Goal: Complete application form: Complete application form

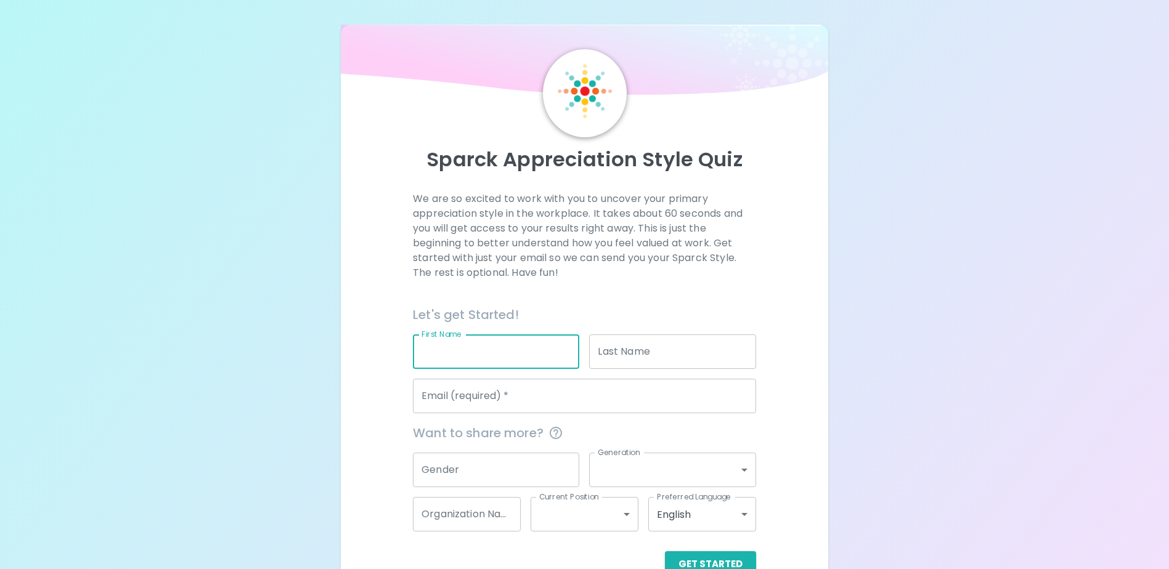
click at [495, 348] on input "First Name" at bounding box center [496, 352] width 166 height 34
type input "[PERSON_NAME]"
type input "[PERSON_NAME][EMAIL_ADDRESS][PERSON_NAME][DOMAIN_NAME]"
type input "Farmers Union Insurance"
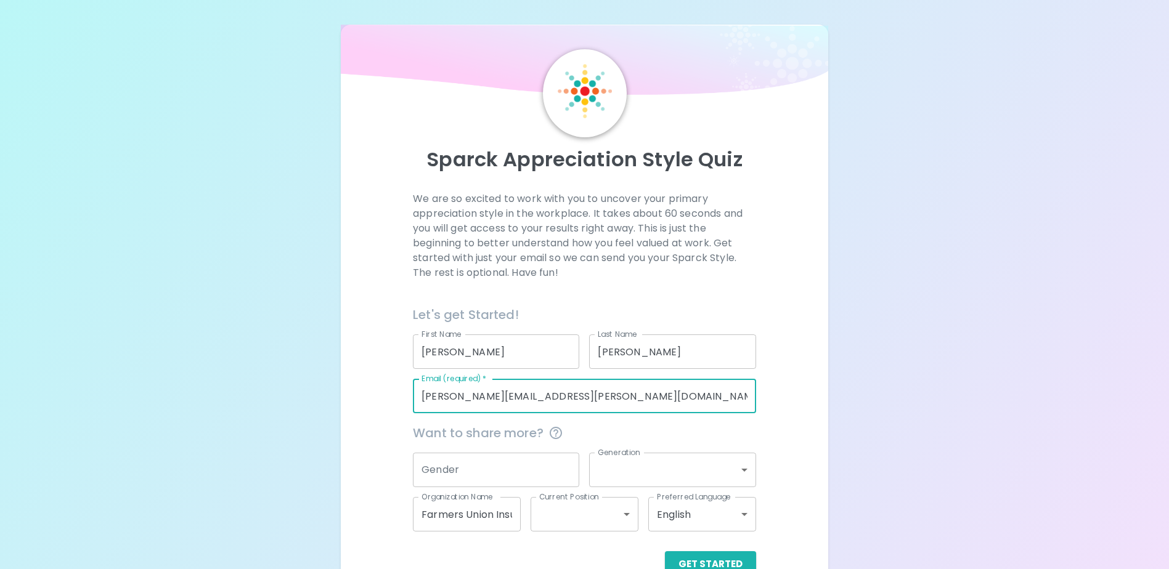
drag, startPoint x: 551, startPoint y: 397, endPoint x: 379, endPoint y: 395, distance: 171.3
click at [394, 388] on div "We are so excited to work with you to uncover your primary appreciation style i…" at bounding box center [583, 385] width 457 height 386
type input "J"
type input "[EMAIL_ADDRESS][DOMAIN_NAME]"
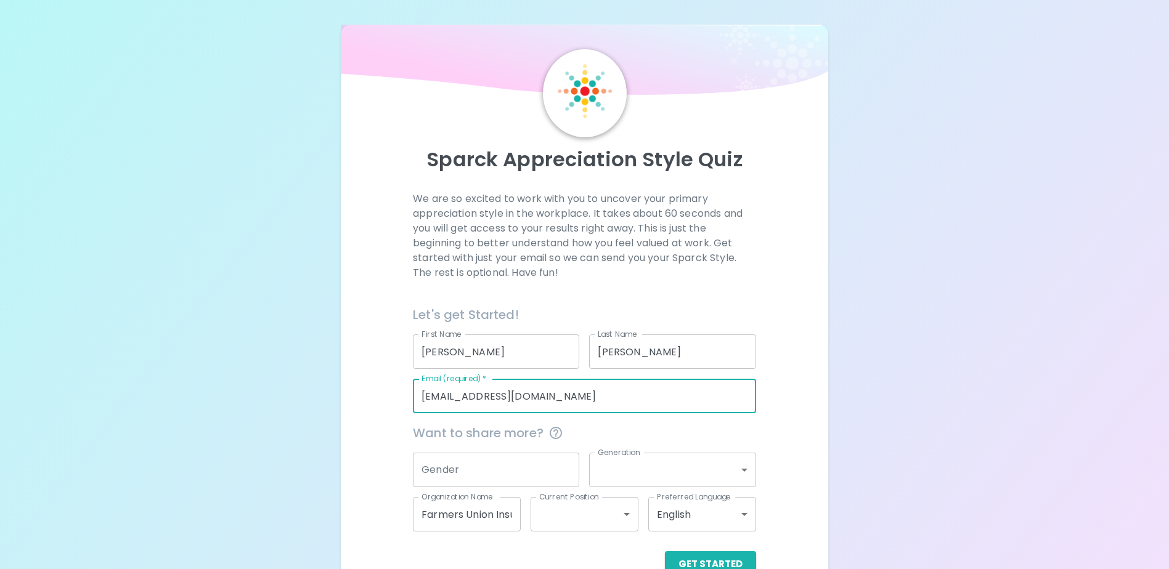
click at [469, 469] on input "Gender" at bounding box center [496, 470] width 166 height 34
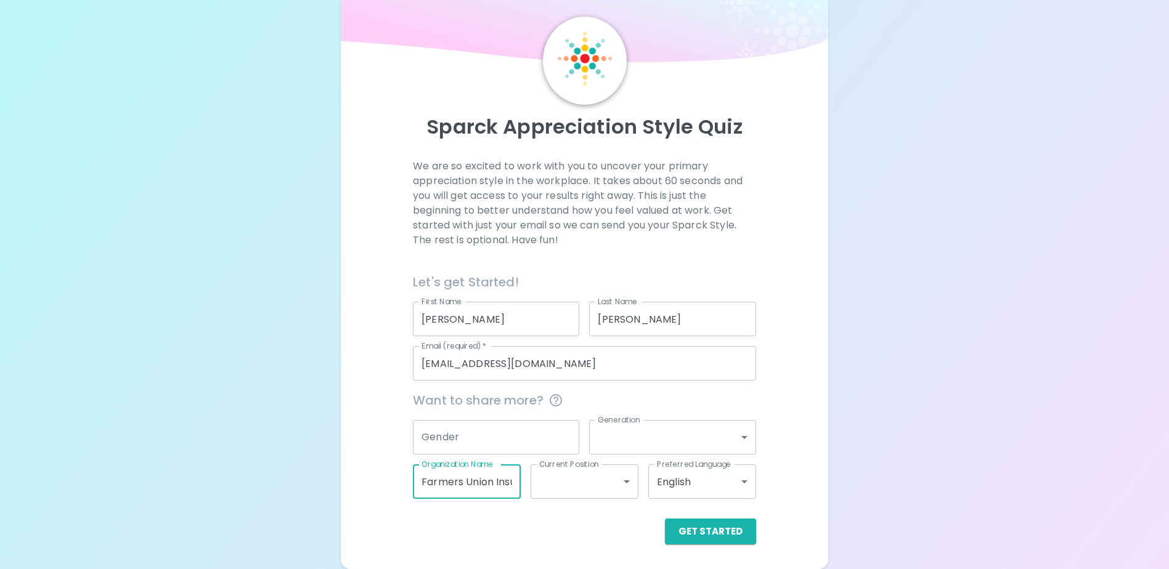
scroll to position [0, 34]
drag, startPoint x: 421, startPoint y: 481, endPoint x: 529, endPoint y: 477, distance: 107.2
click at [529, 477] on div "Want to share more? Gender Gender Generation ​ Generation Organization Name Far…" at bounding box center [579, 440] width 353 height 118
click at [598, 530] on div "Get Started" at bounding box center [584, 532] width 343 height 26
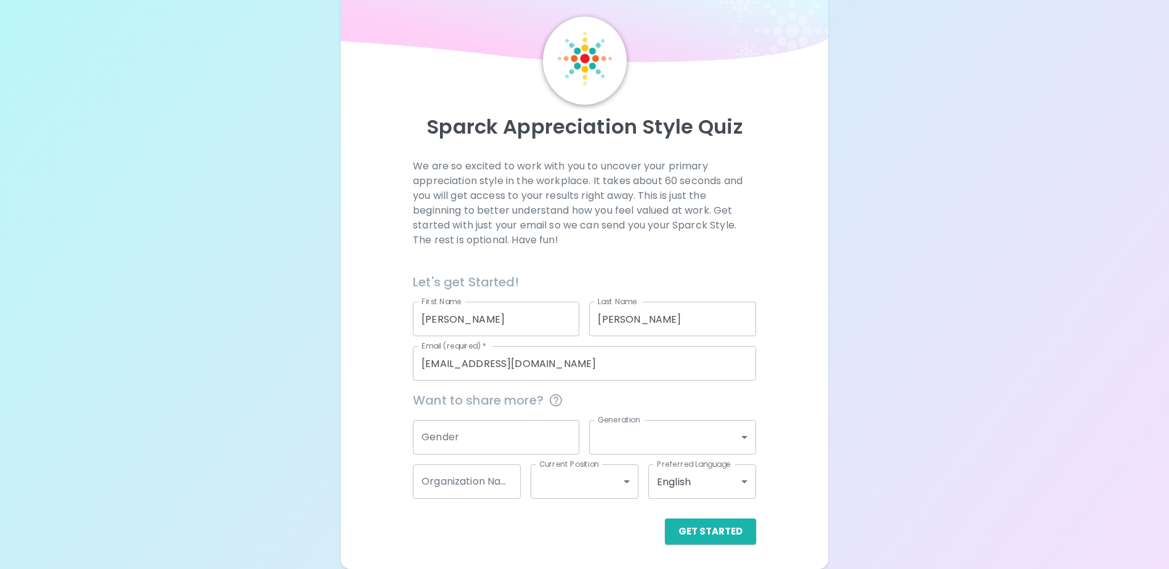
click at [698, 516] on div "Get Started" at bounding box center [579, 522] width 353 height 46
click at [697, 532] on button "Get Started" at bounding box center [710, 532] width 91 height 26
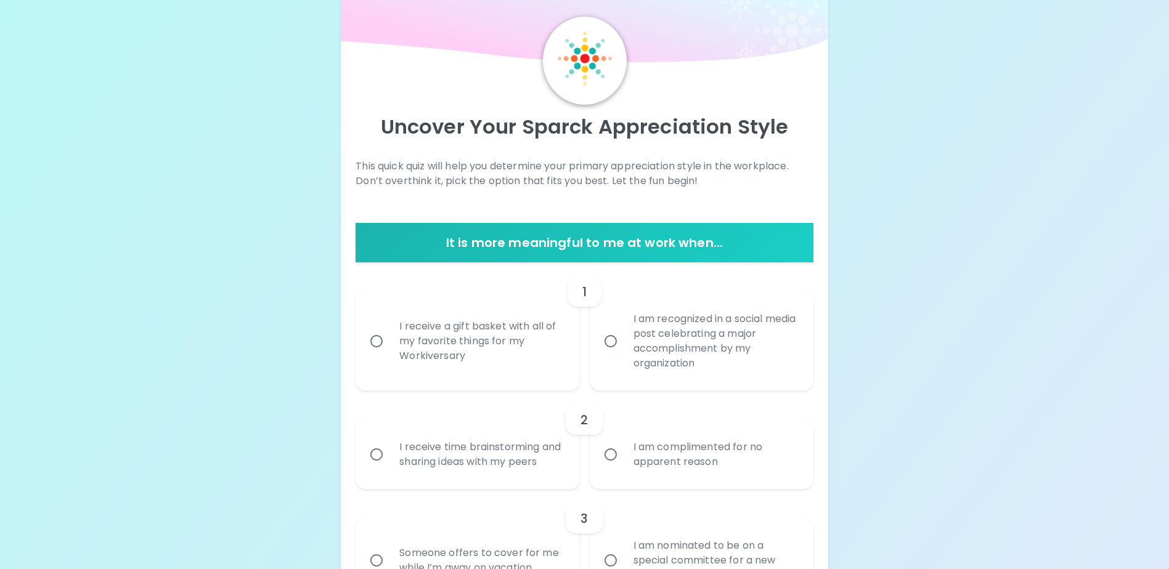
click at [375, 343] on input "I receive a gift basket with all of my favorite things for my Workiversary" at bounding box center [376, 341] width 26 height 26
radio input "true"
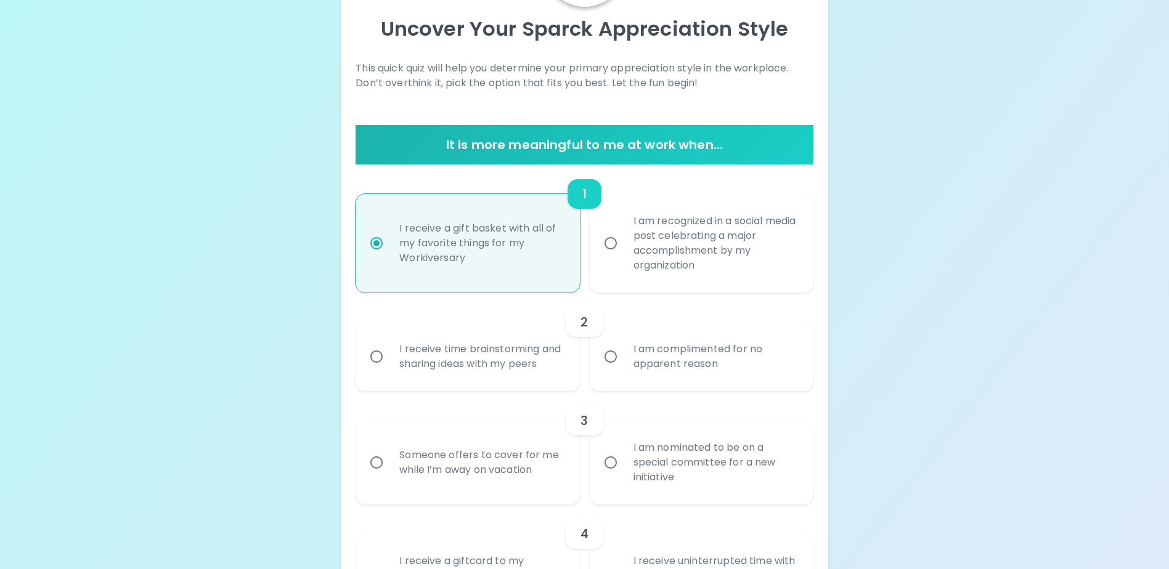
scroll to position [131, 0]
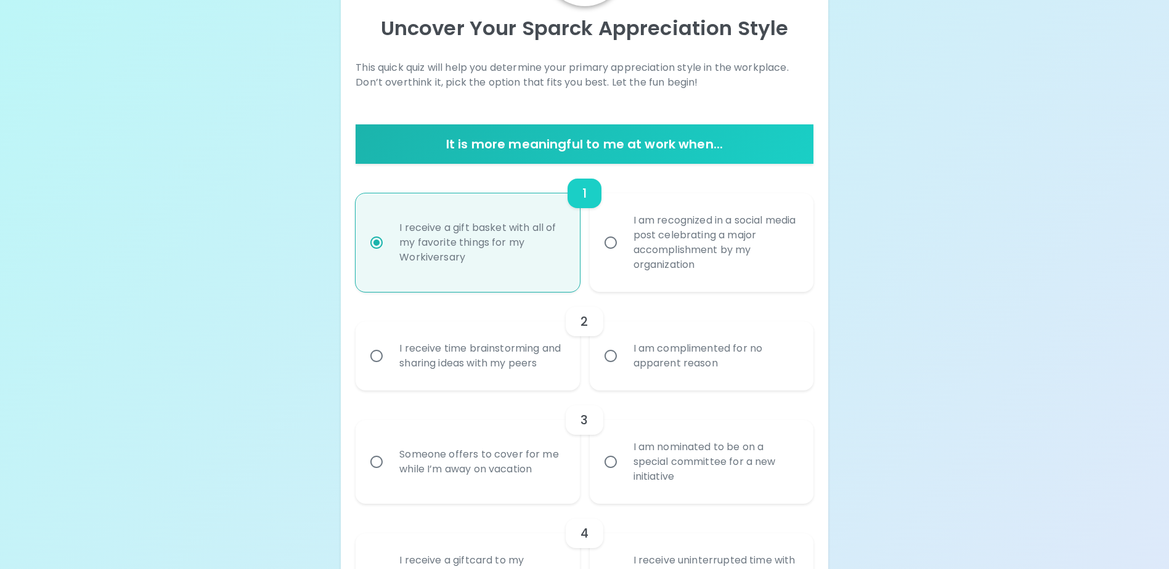
click at [375, 366] on input "I receive time brainstorming and sharing ideas with my peers" at bounding box center [376, 356] width 26 height 26
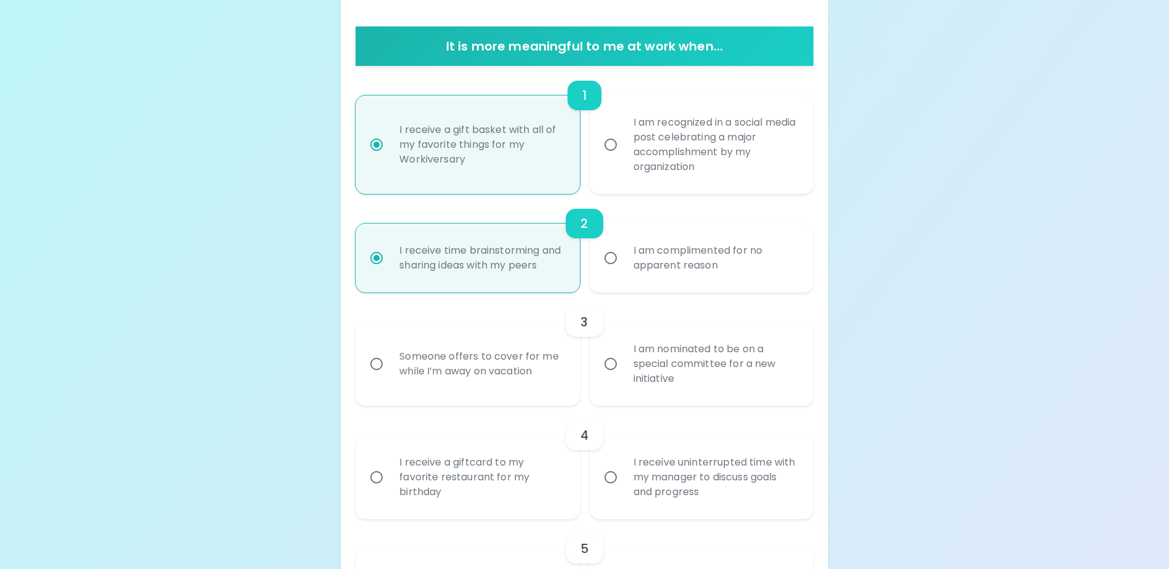
scroll to position [230, 0]
radio input "true"
click at [607, 376] on input "I am nominated to be on a special committee for a new initiative" at bounding box center [611, 364] width 26 height 26
radio input "false"
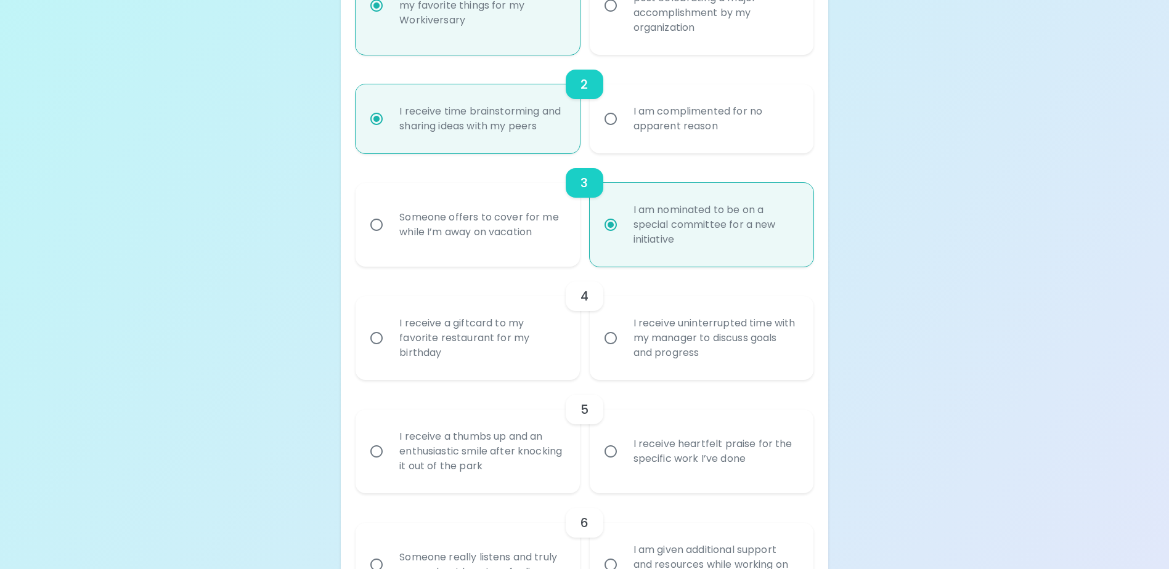
scroll to position [390, 0]
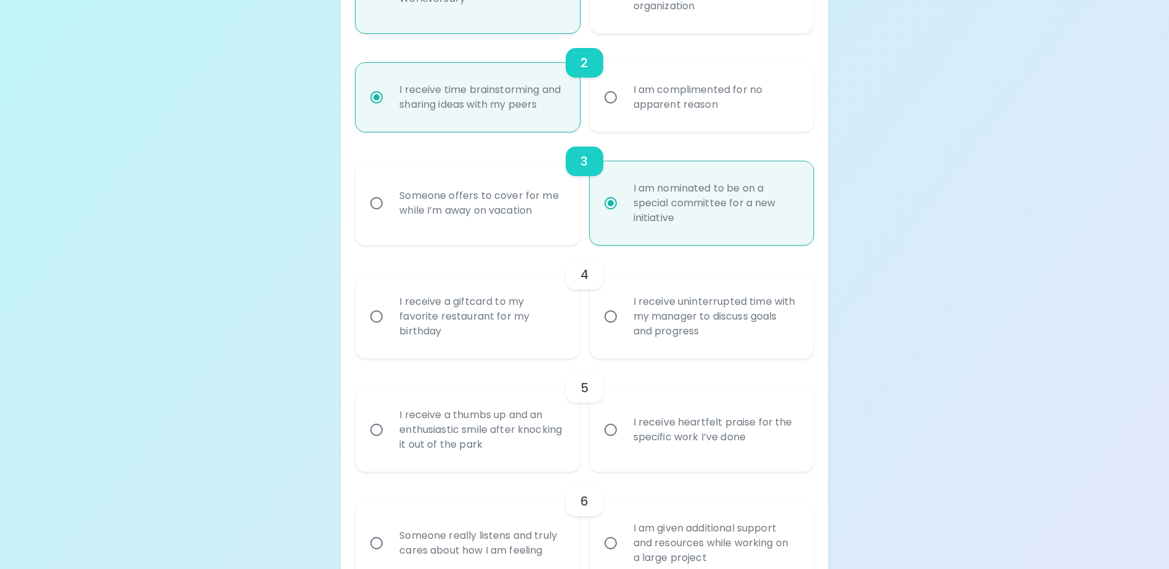
radio input "true"
click at [376, 330] on input "I receive a giftcard to my favorite restaurant for my birthday" at bounding box center [376, 317] width 26 height 26
radio input "false"
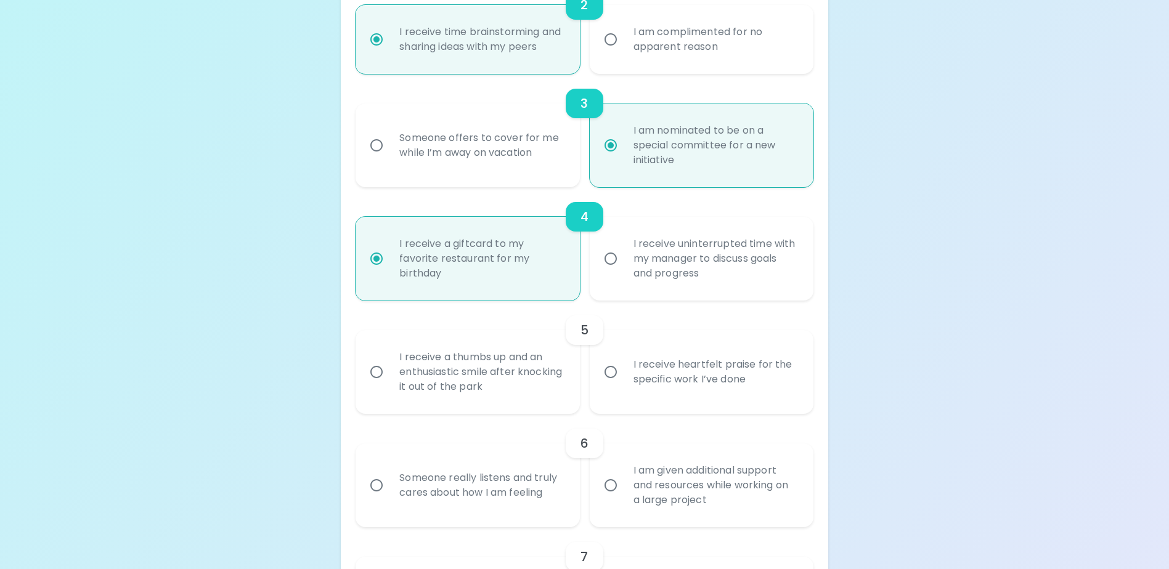
scroll to position [489, 0]
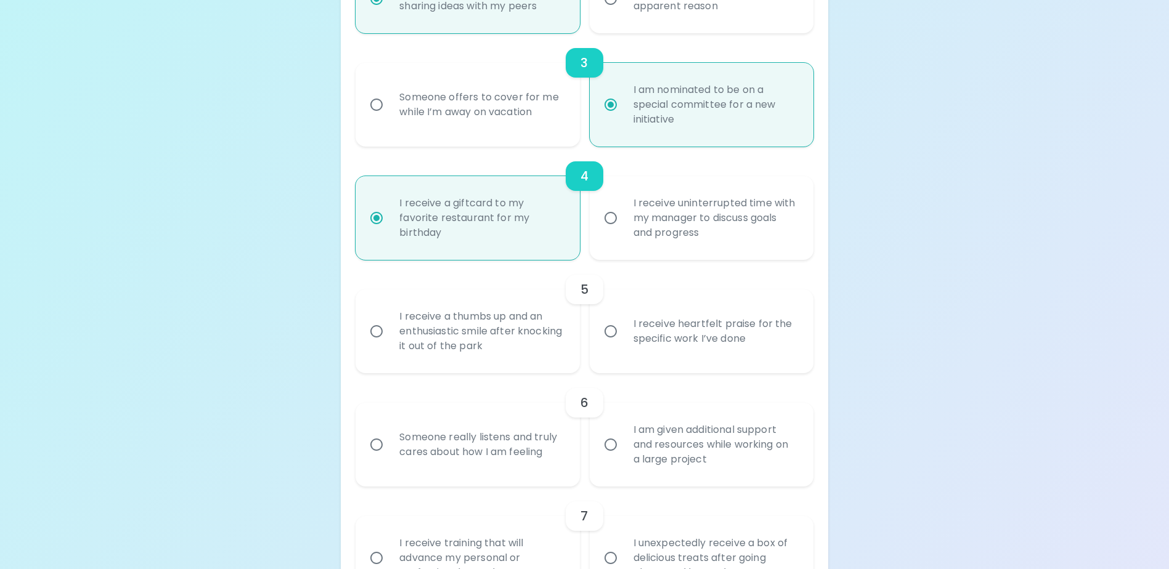
radio input "true"
click at [611, 344] on input "I receive heartfelt praise for the specific work I’ve done" at bounding box center [611, 332] width 26 height 26
radio input "false"
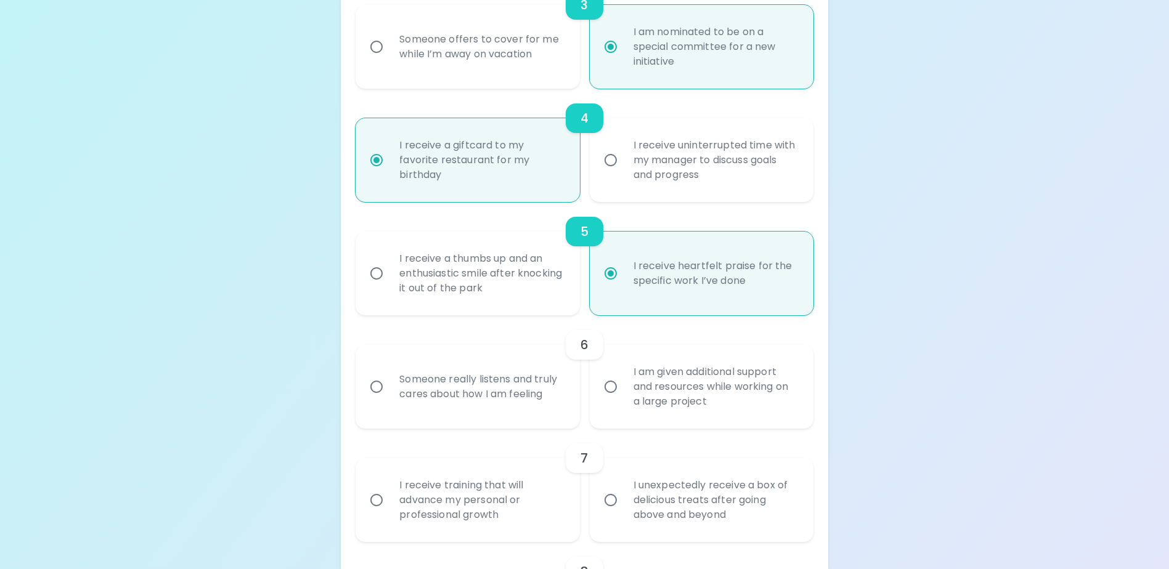
scroll to position [587, 0]
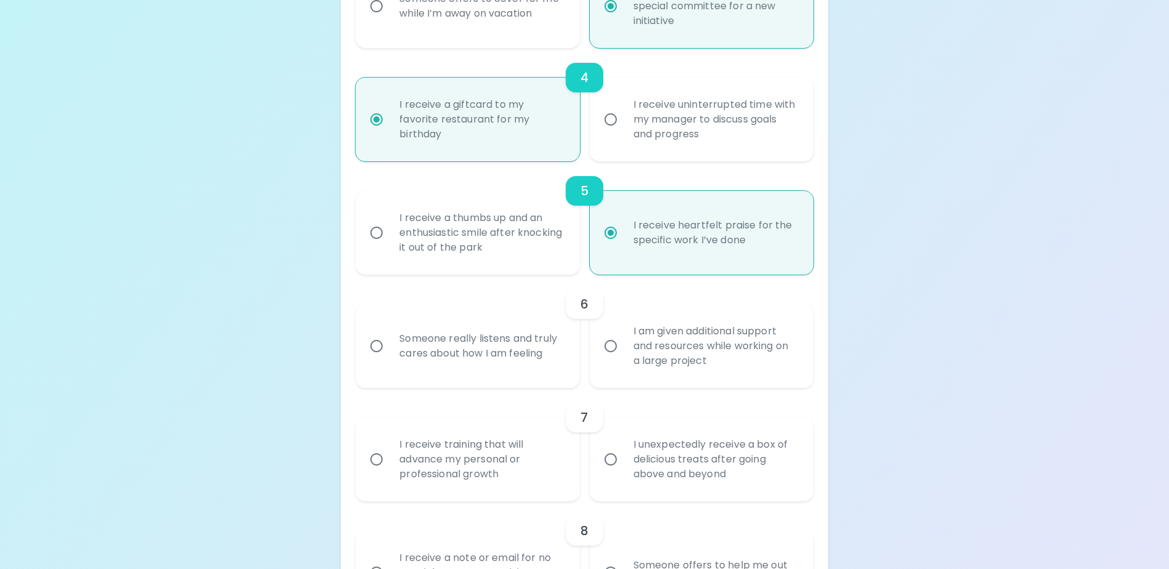
radio input "true"
click at [375, 359] on input "Someone really listens and truly cares about how I am feeling" at bounding box center [376, 346] width 26 height 26
radio input "false"
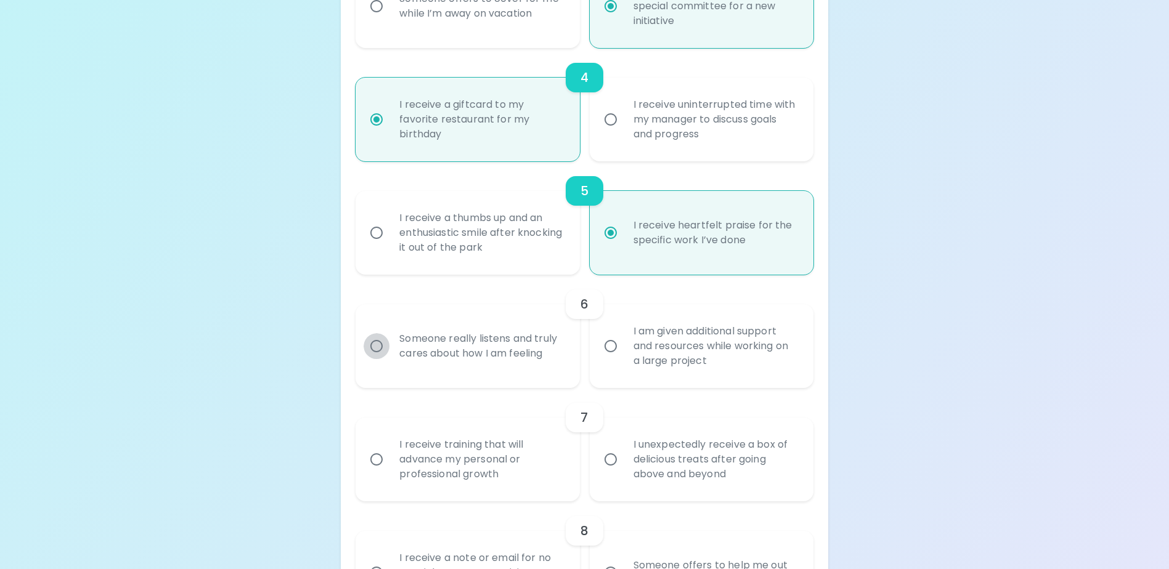
radio input "false"
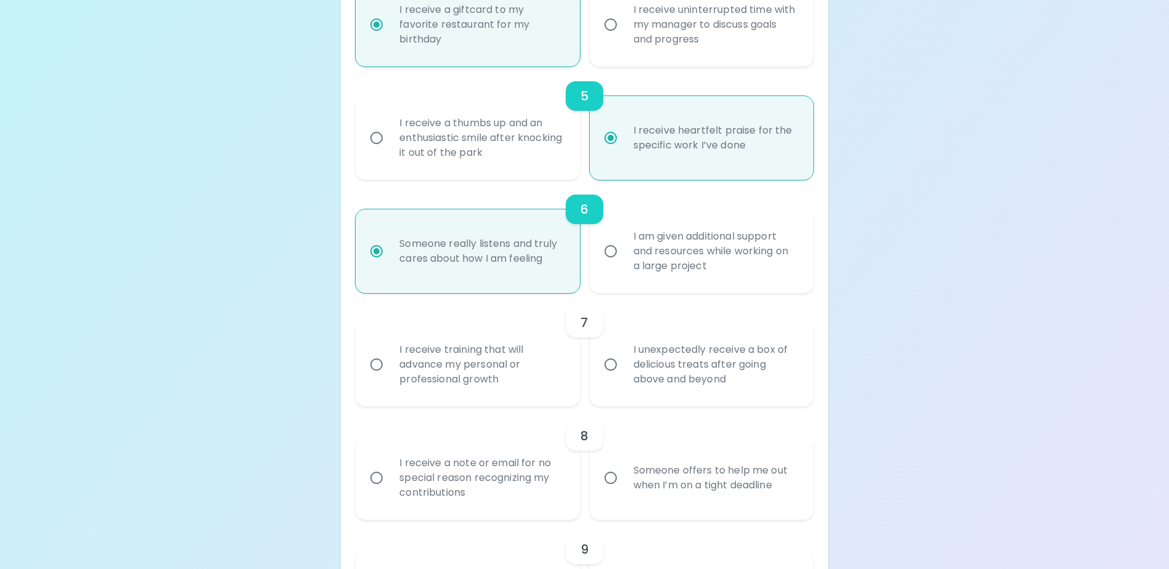
scroll to position [686, 0]
radio input "true"
click at [381, 374] on input "I receive training that will advance my personal or professional growth" at bounding box center [376, 361] width 26 height 26
radio input "false"
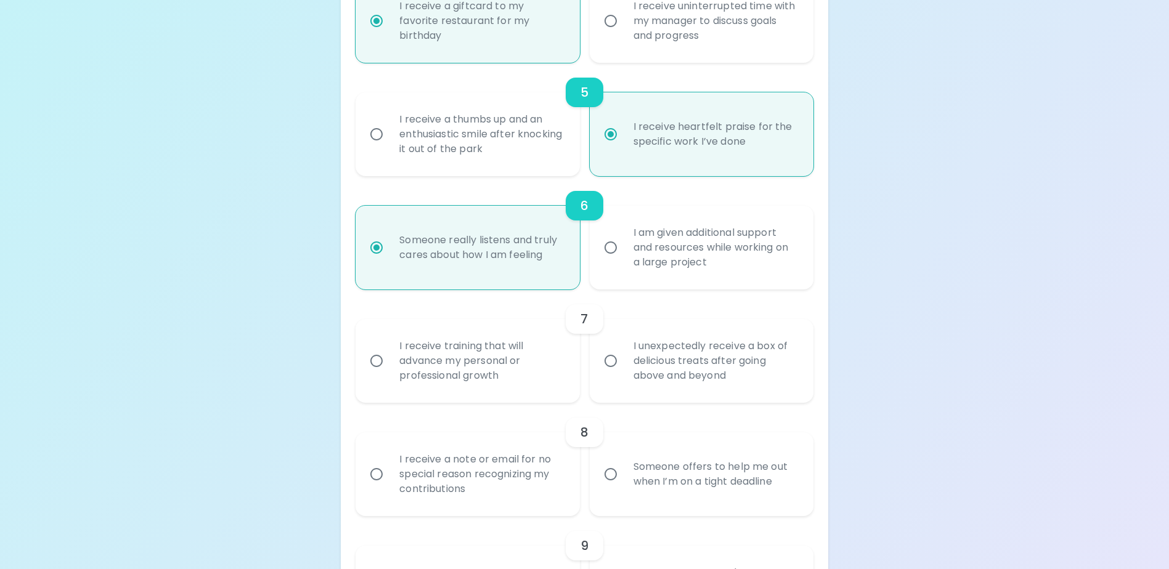
radio input "false"
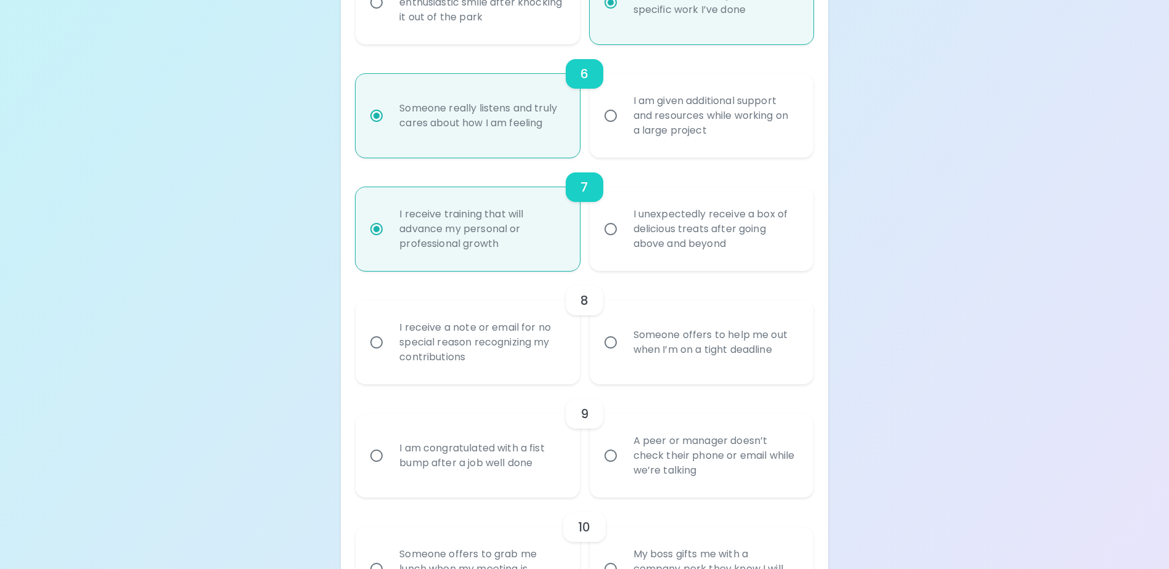
scroll to position [846, 0]
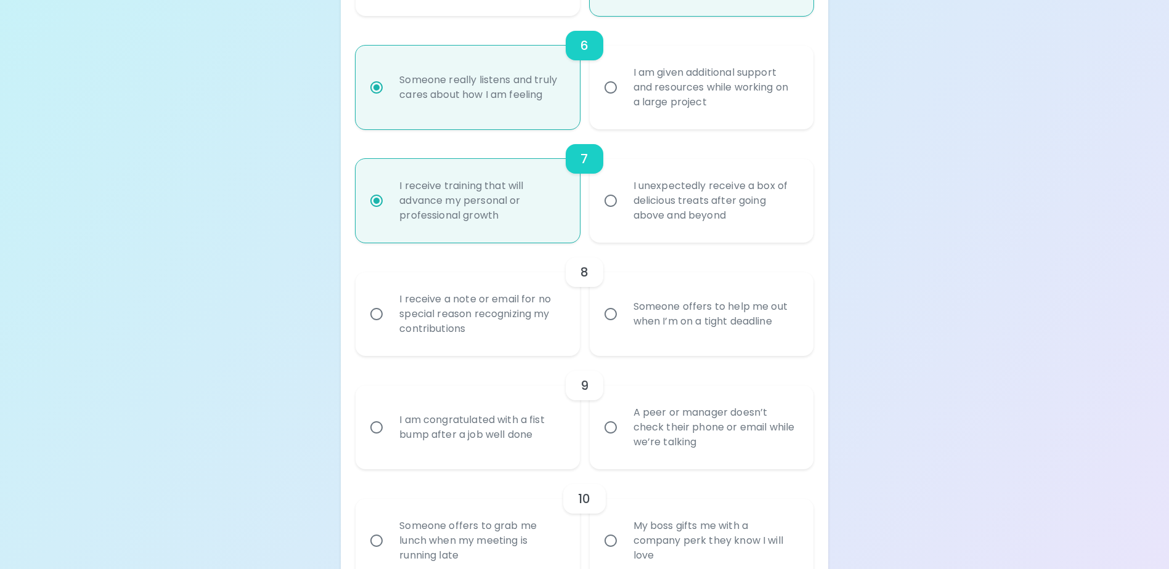
radio input "true"
click at [380, 327] on input "I receive a note or email for no special reason recognizing my contributions" at bounding box center [376, 314] width 26 height 26
radio input "false"
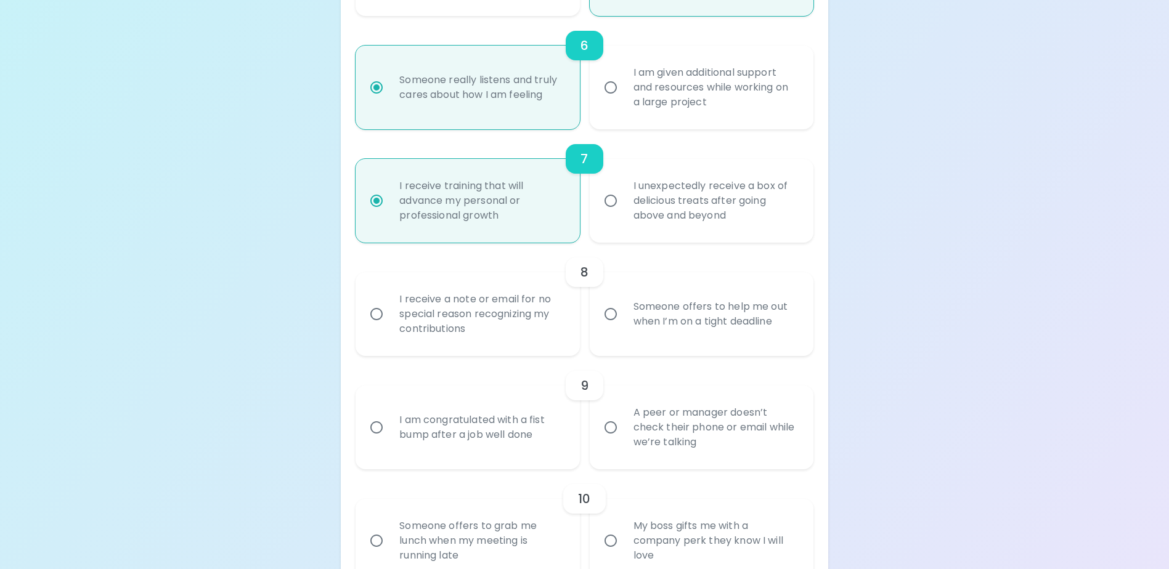
radio input "false"
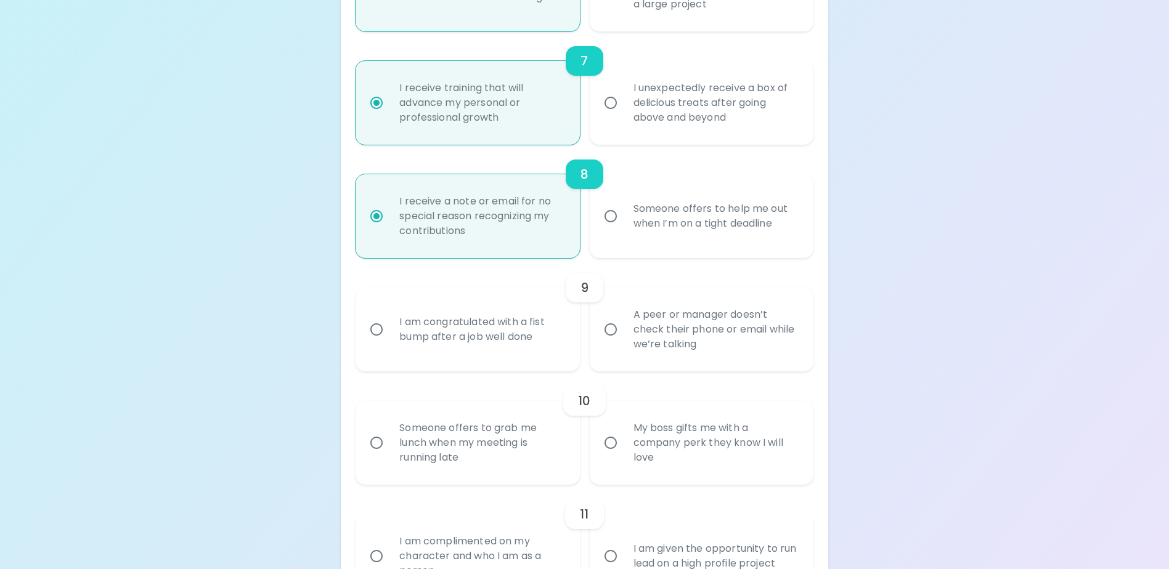
scroll to position [944, 0]
radio input "true"
click at [609, 342] on input "A peer or manager doesn’t check their phone or email while we’re talking" at bounding box center [611, 329] width 26 height 26
radio input "false"
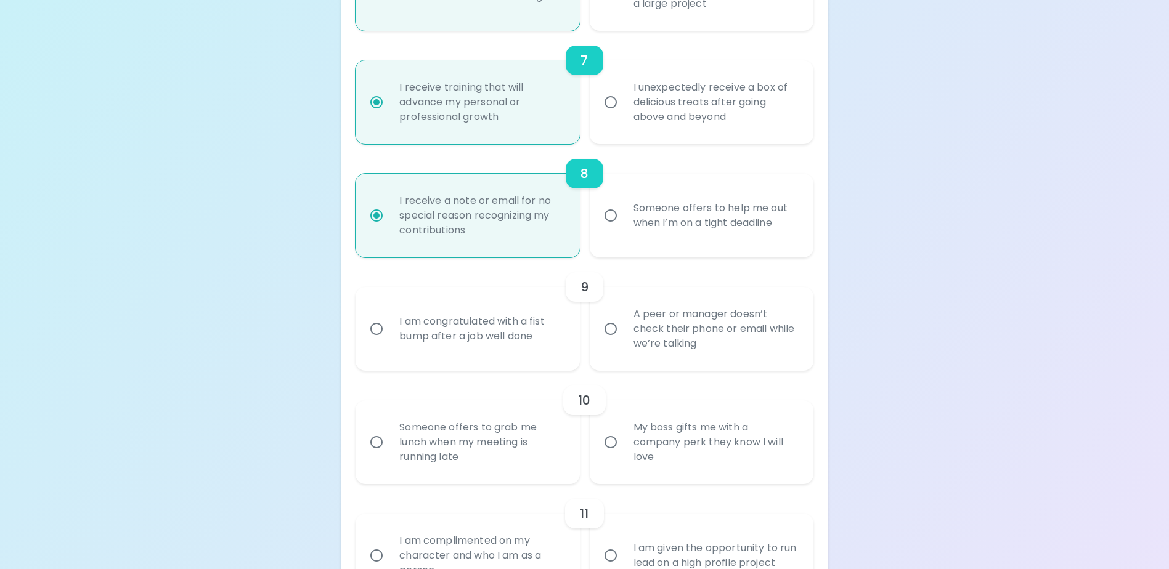
radio input "false"
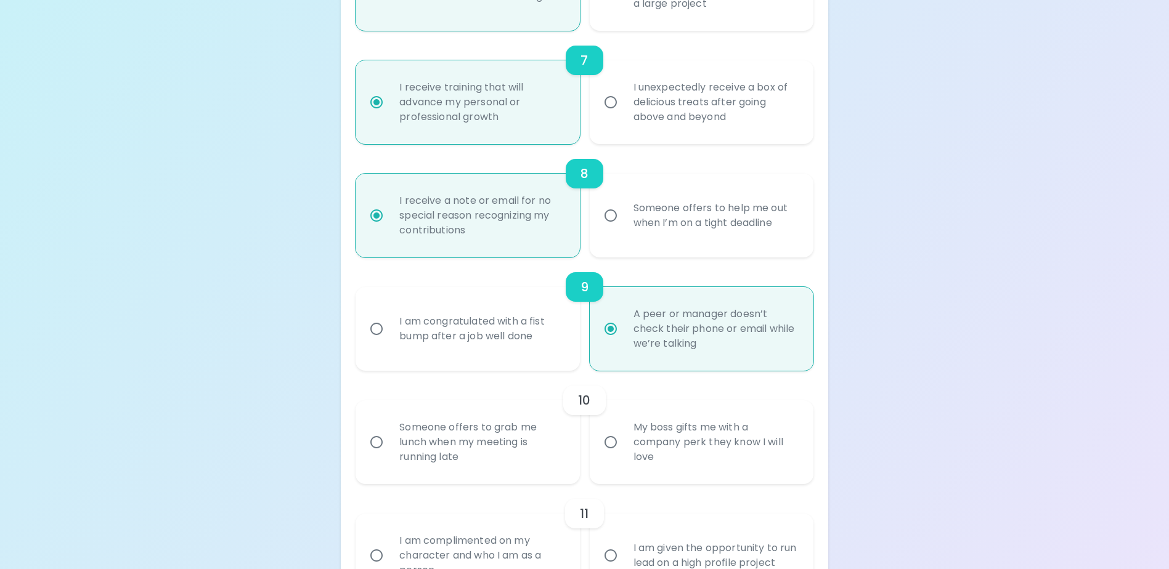
scroll to position [1043, 0]
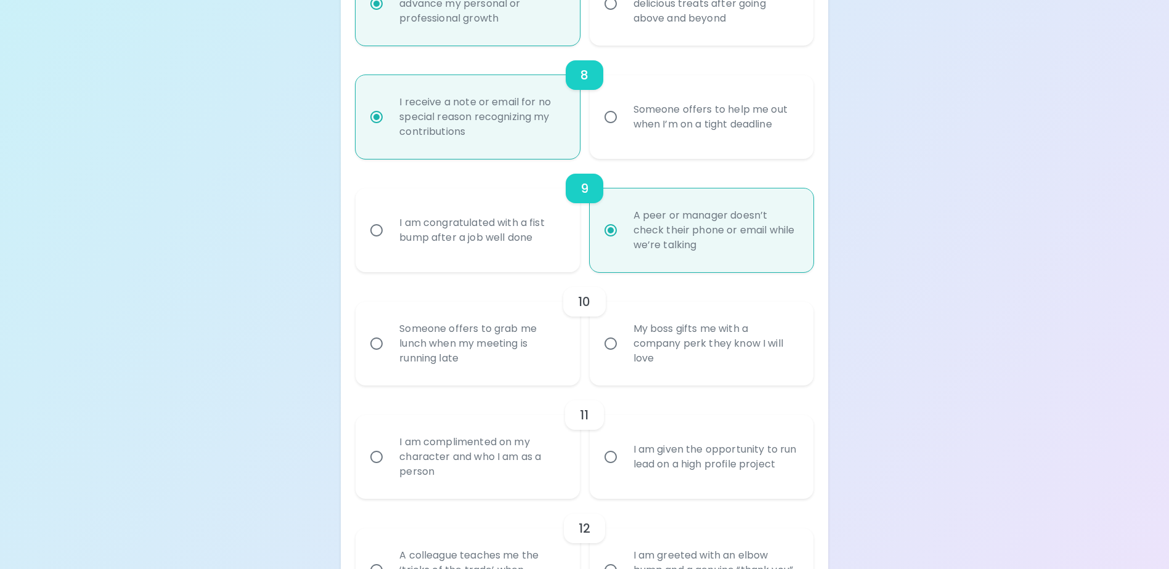
radio input "true"
click at [377, 357] on input "Someone offers to grab me lunch when my meeting is running late" at bounding box center [376, 344] width 26 height 26
radio input "false"
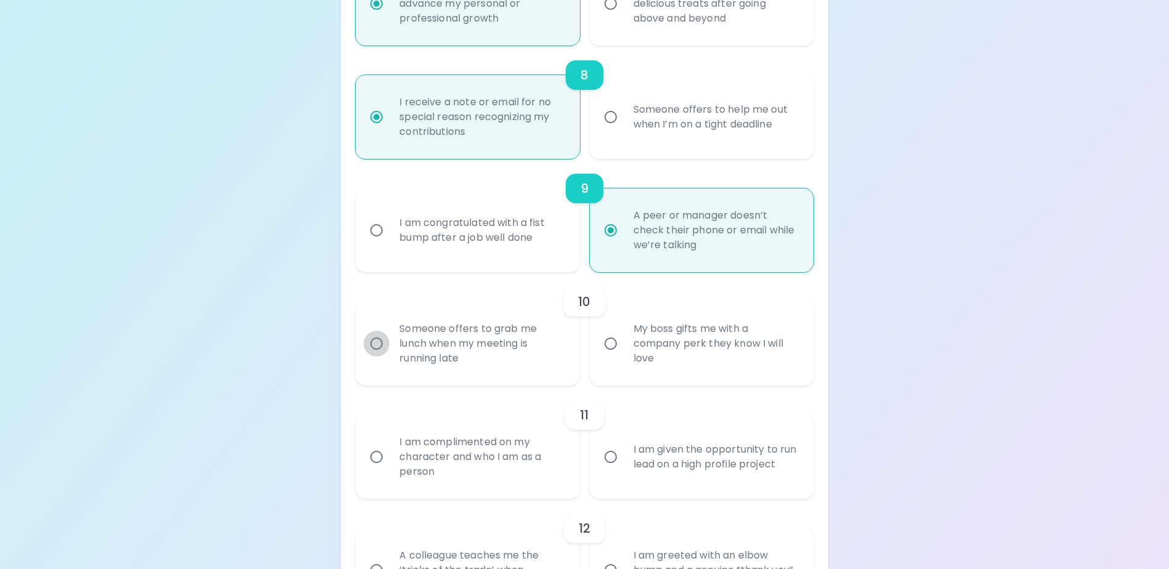
radio input "false"
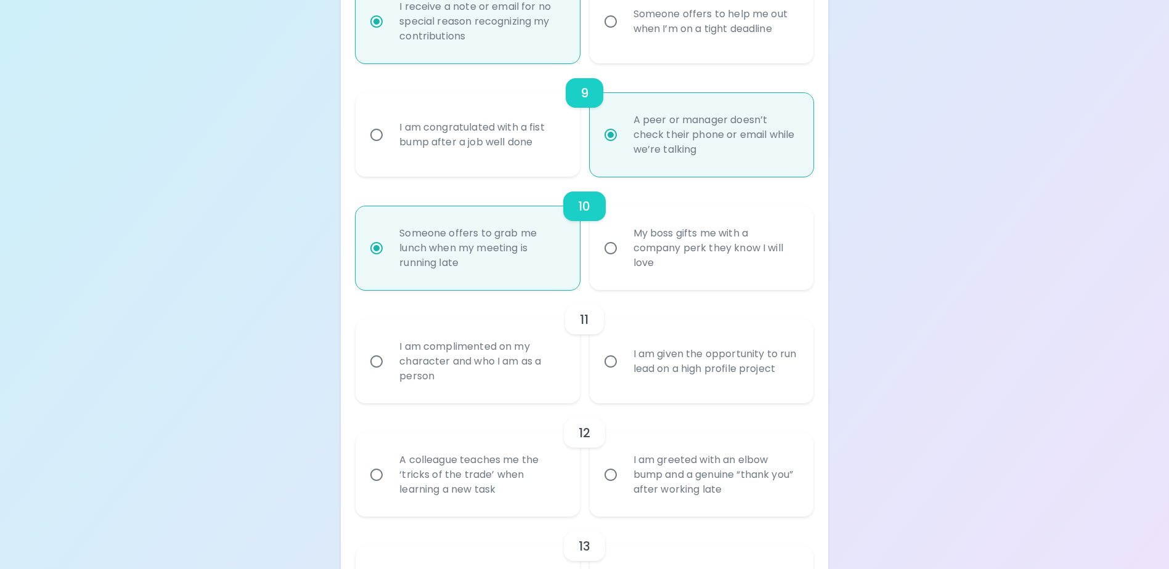
scroll to position [1142, 0]
radio input "true"
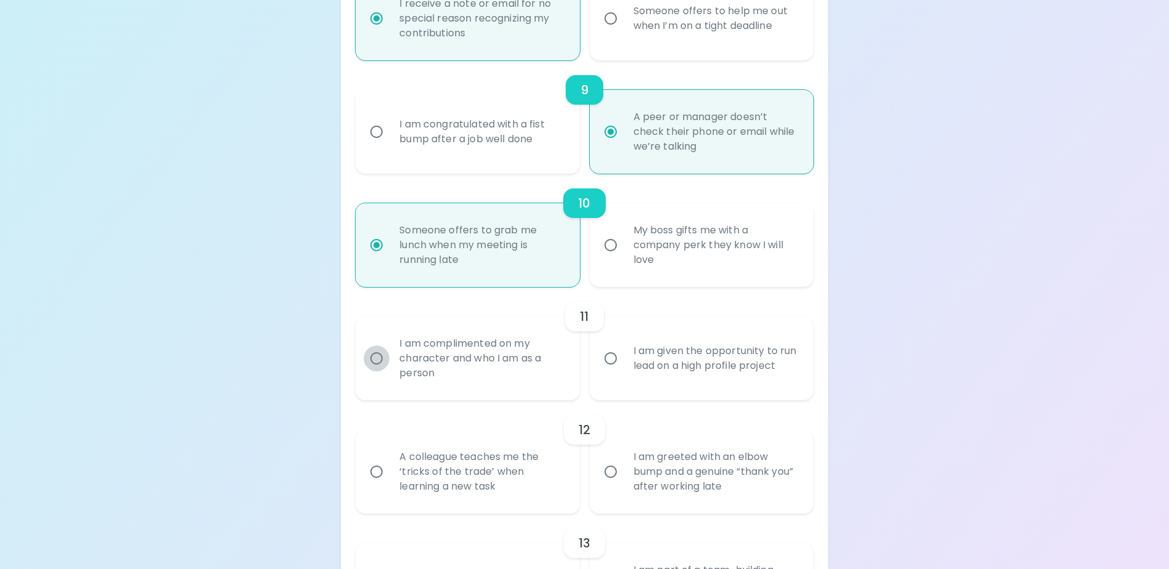
click at [376, 371] on input "I am complimented on my character and who I am as a person" at bounding box center [376, 359] width 26 height 26
radio input "false"
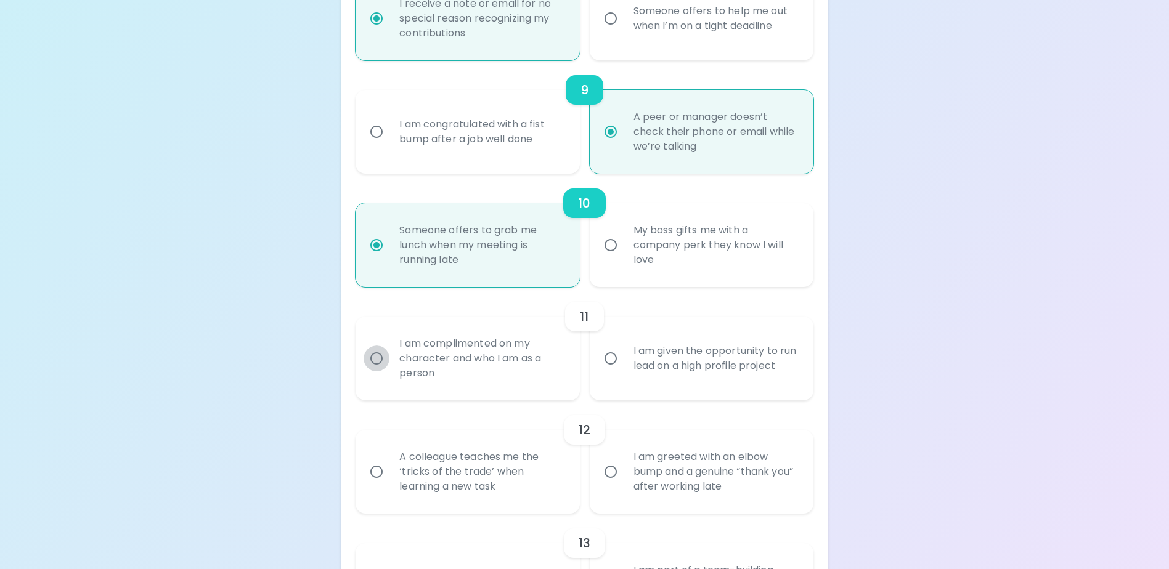
radio input "false"
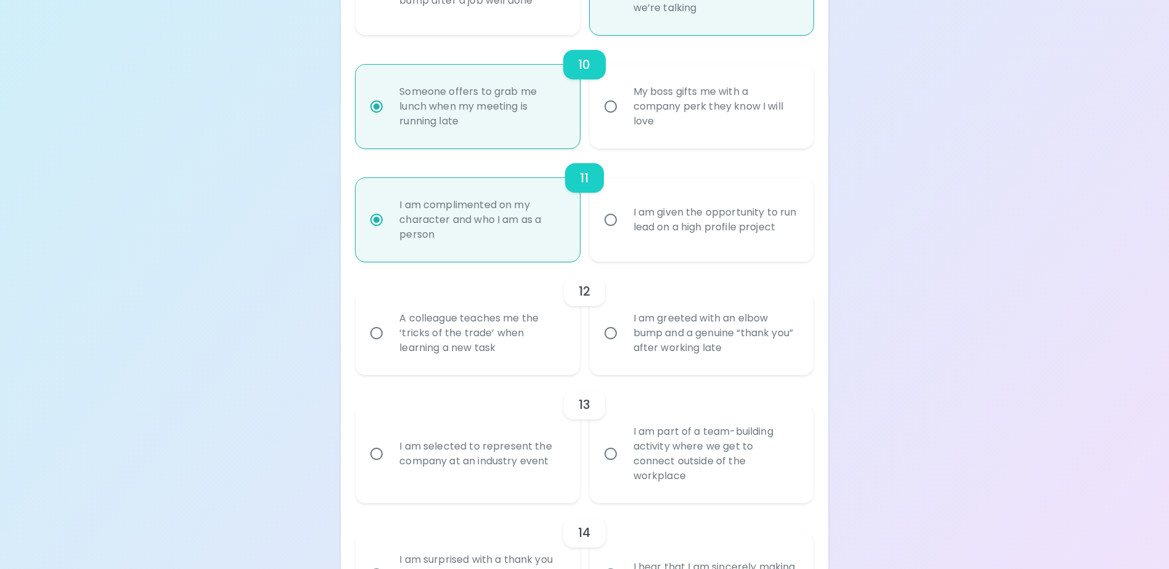
scroll to position [1302, 0]
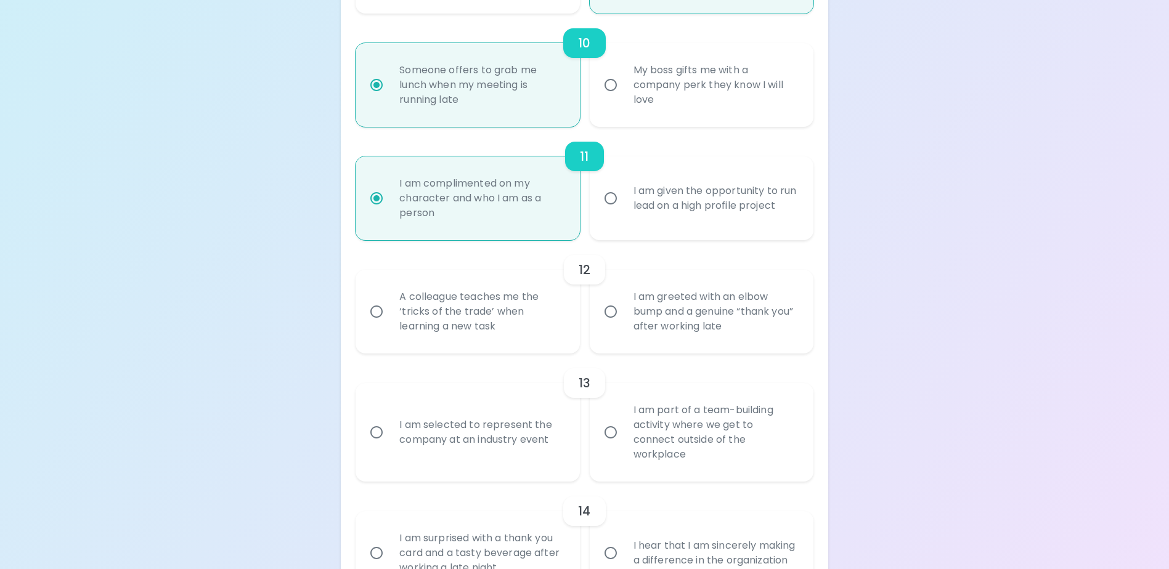
radio input "true"
click at [609, 325] on input "I am greeted with an elbow bump and a genuine “thank you” after working late" at bounding box center [611, 312] width 26 height 26
radio input "false"
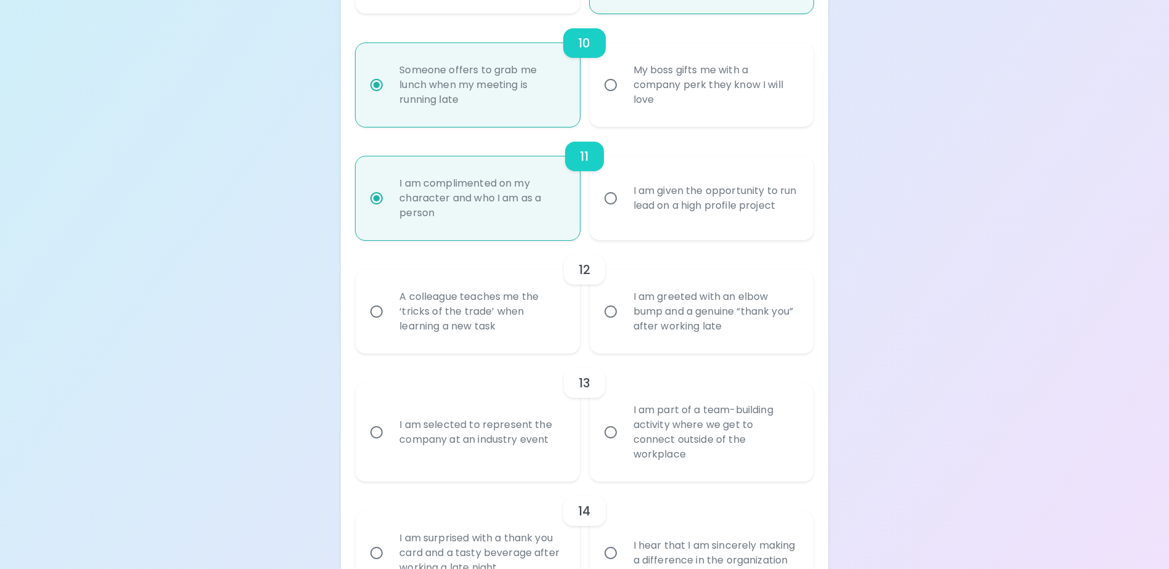
radio input "false"
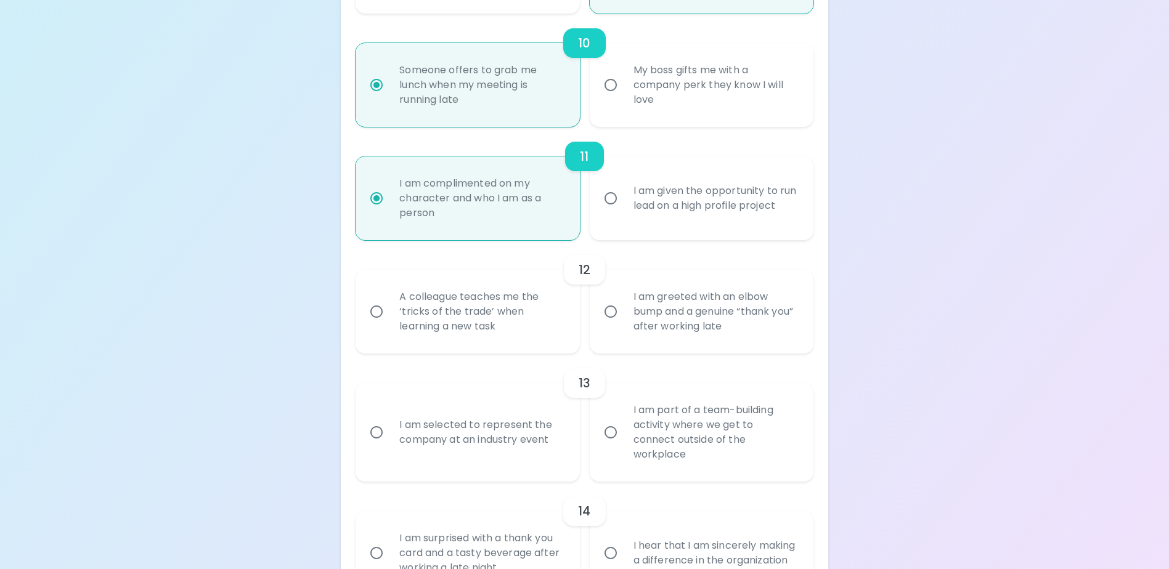
radio input "false"
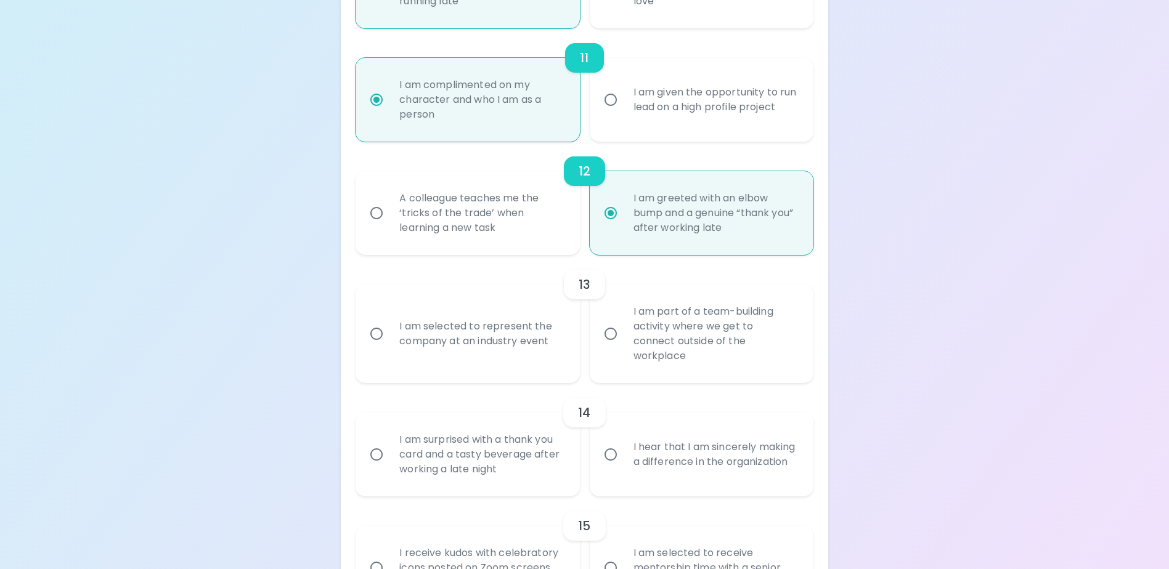
scroll to position [1462, 0]
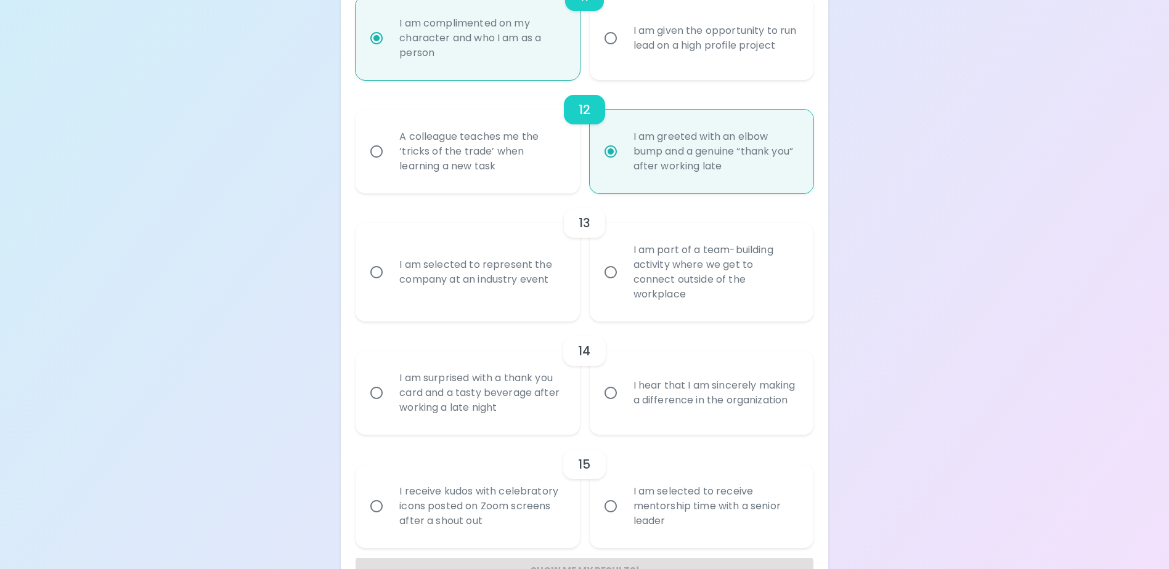
radio input "true"
click at [610, 283] on input "I am part of a team-building activity where we get to connect outside of the wo…" at bounding box center [611, 272] width 26 height 26
radio input "false"
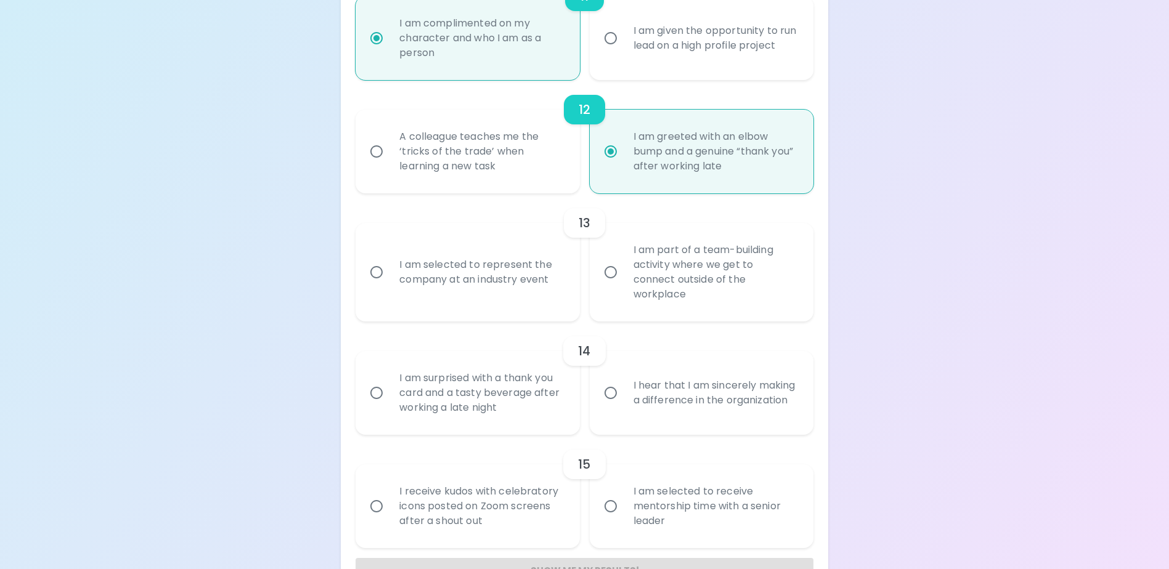
radio input "false"
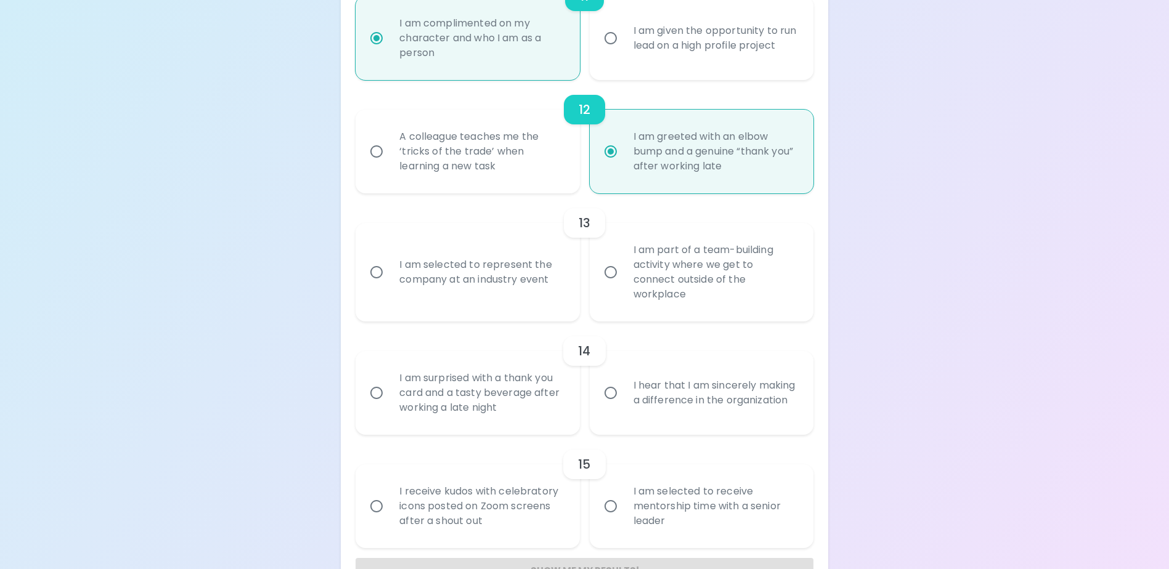
radio input "false"
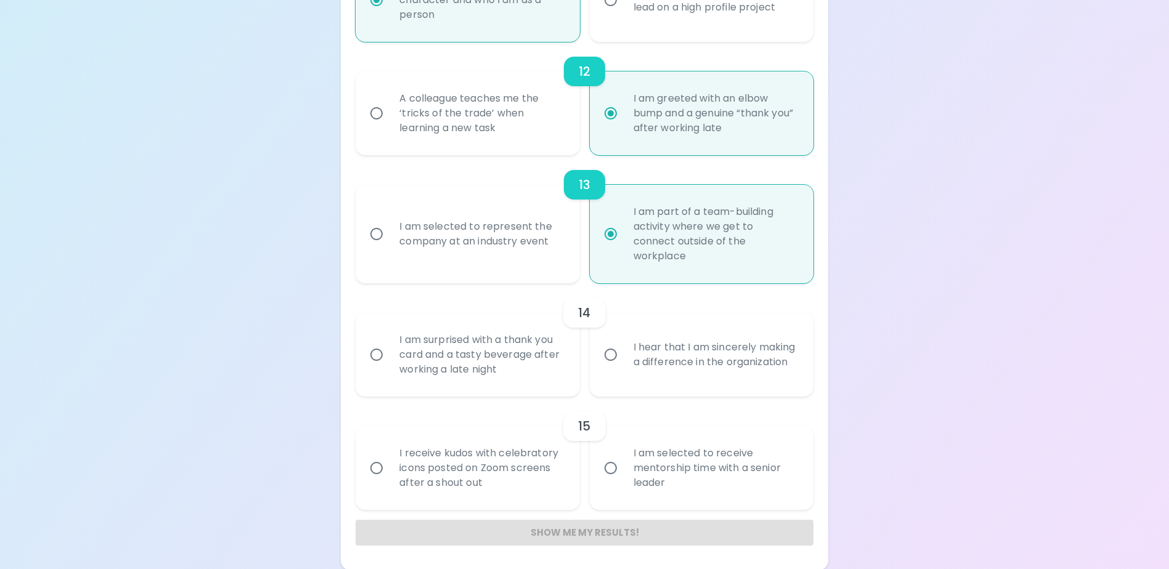
scroll to position [1501, 0]
radio input "true"
click at [606, 354] on input "I hear that I am sincerely making a difference in the organization" at bounding box center [611, 354] width 26 height 26
radio input "false"
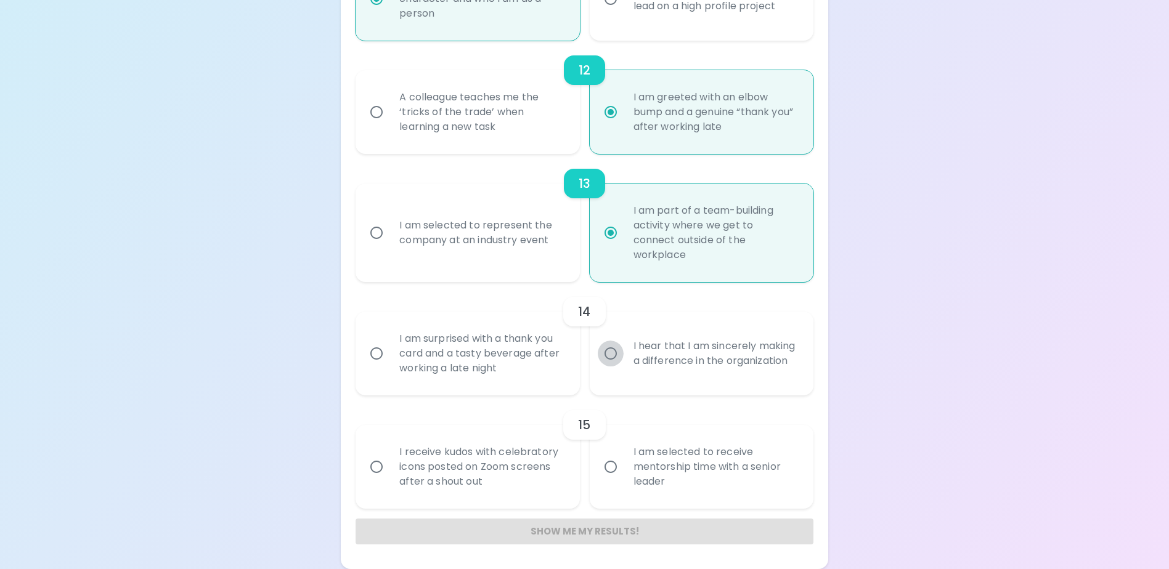
radio input "false"
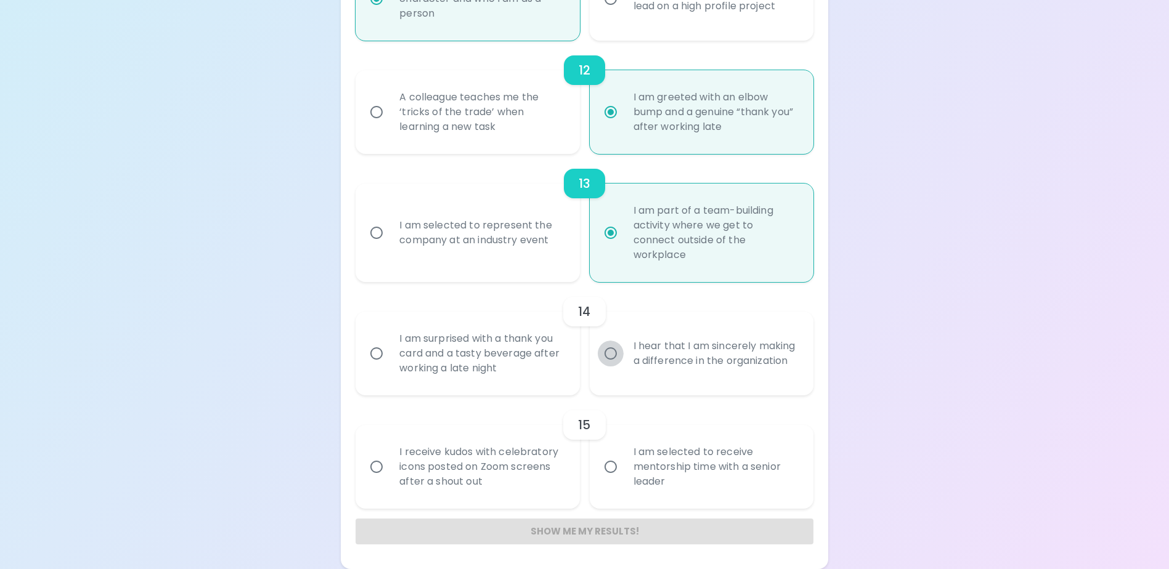
radio input "false"
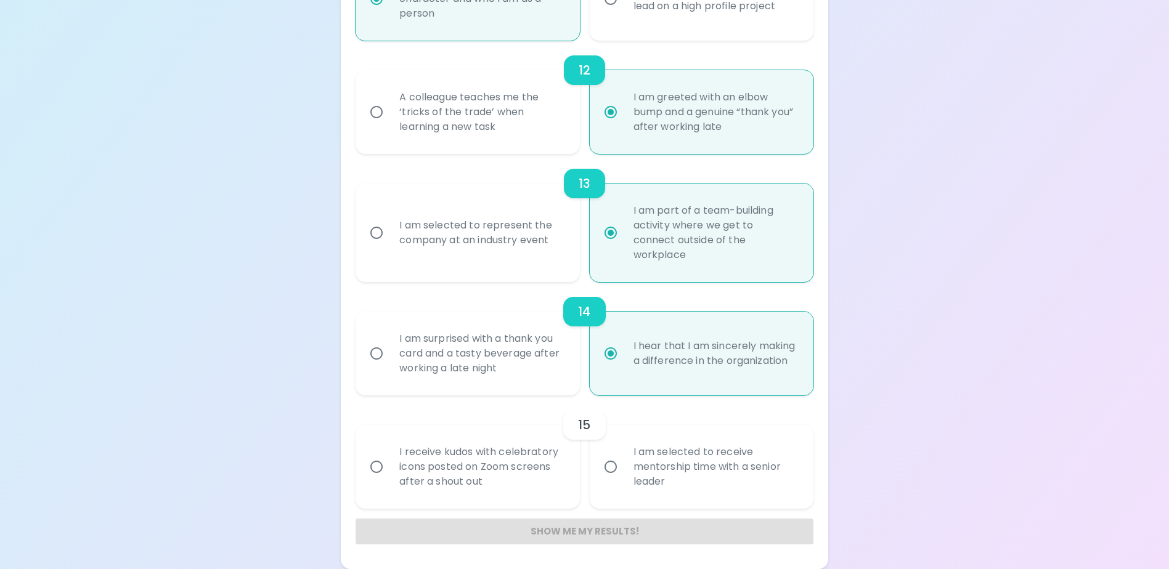
radio input "true"
click at [604, 471] on input "I am selected to receive mentorship time with a senior leader" at bounding box center [611, 467] width 26 height 26
radio input "false"
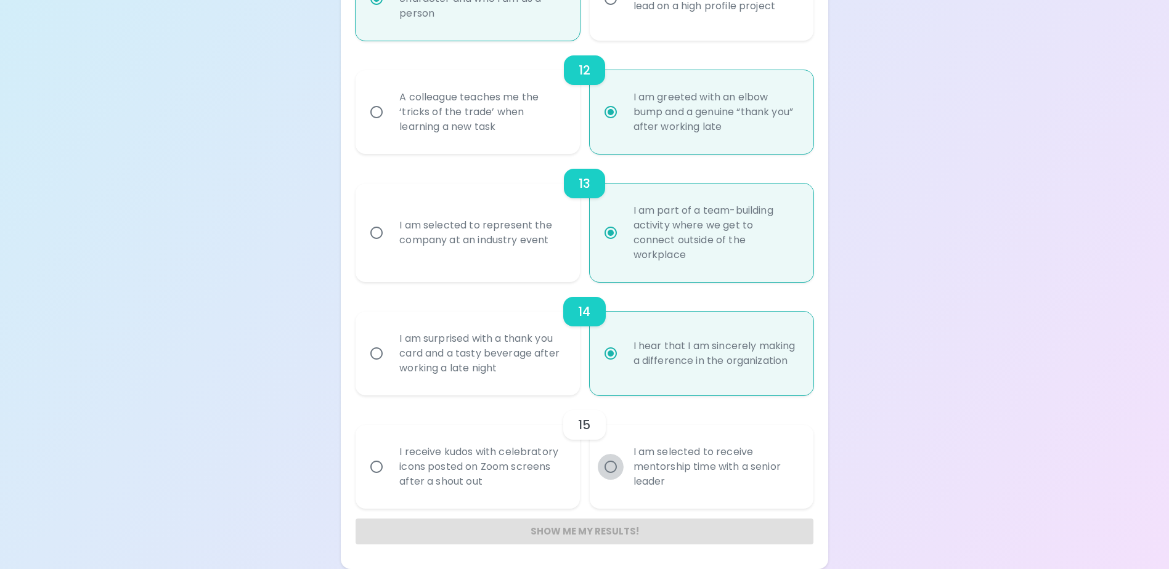
radio input "false"
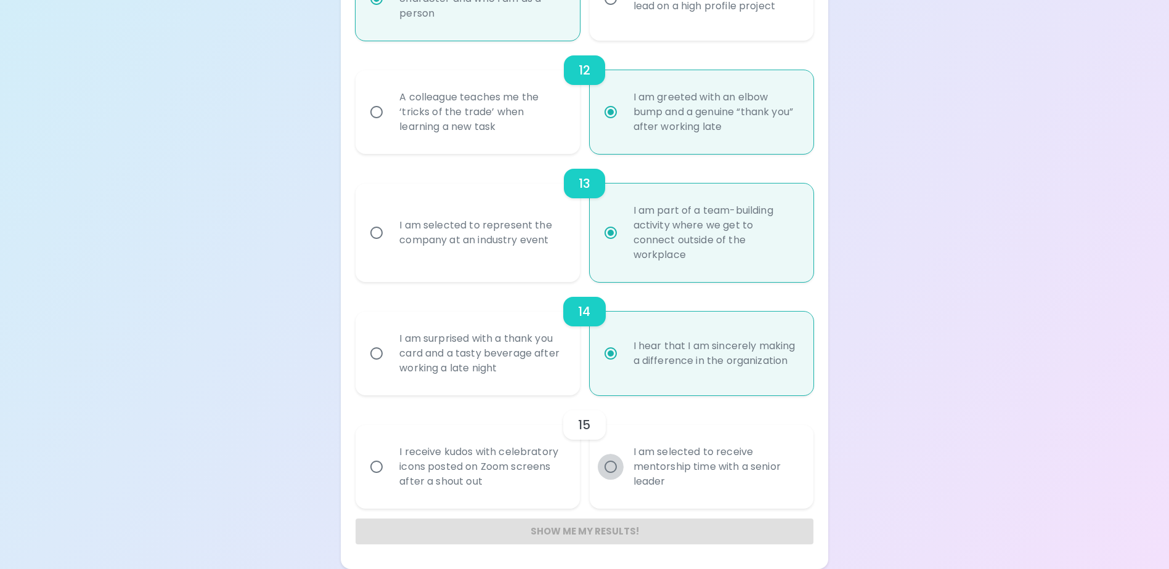
radio input "false"
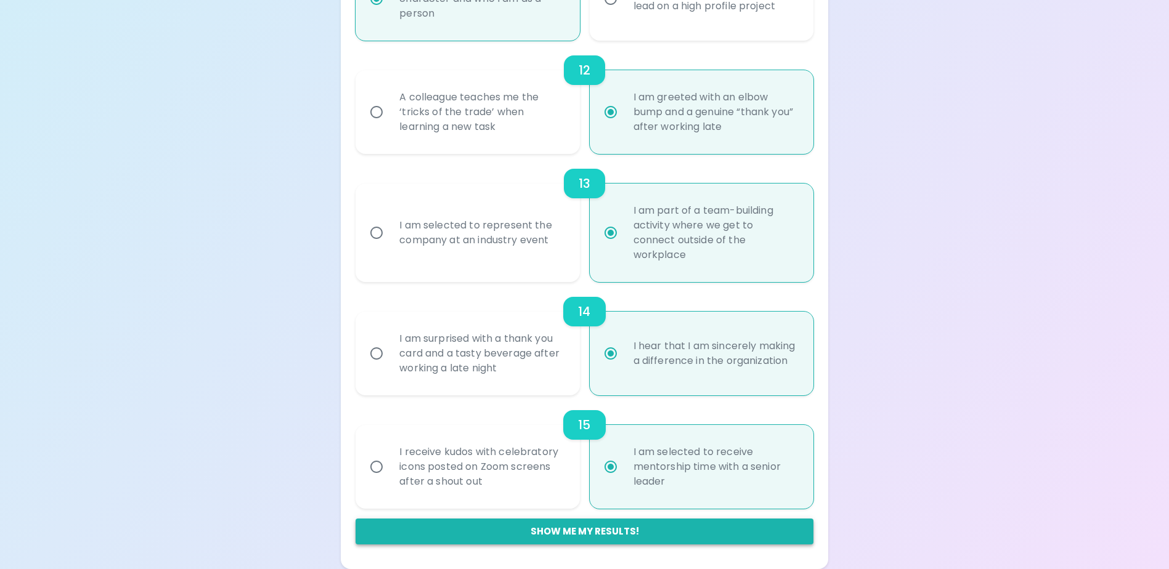
radio input "true"
click at [583, 530] on button "Show me my results!" at bounding box center [583, 532] width 457 height 26
radio input "false"
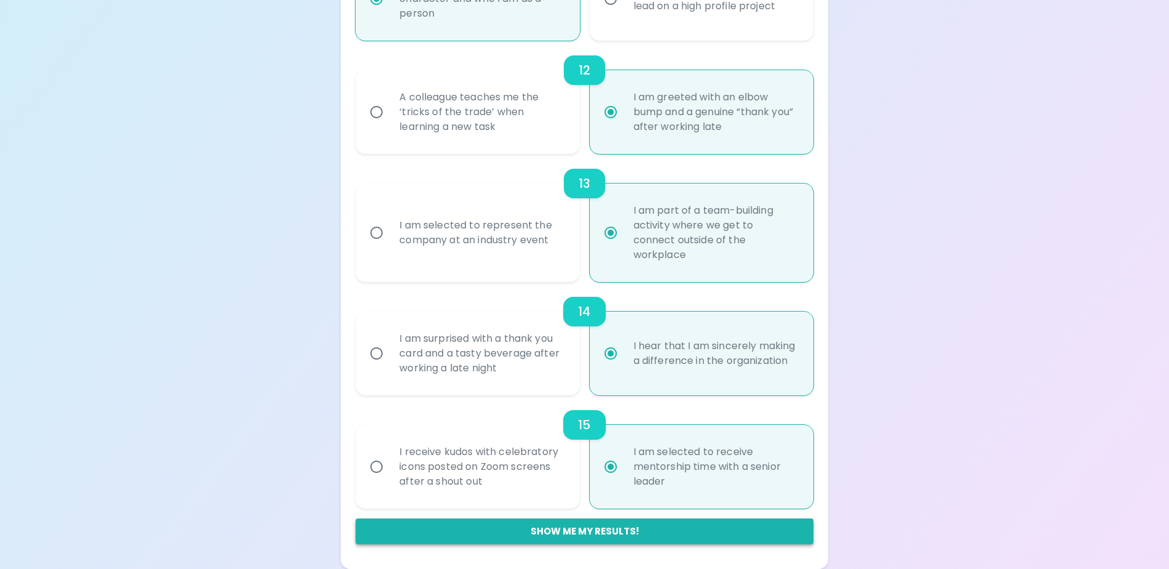
radio input "false"
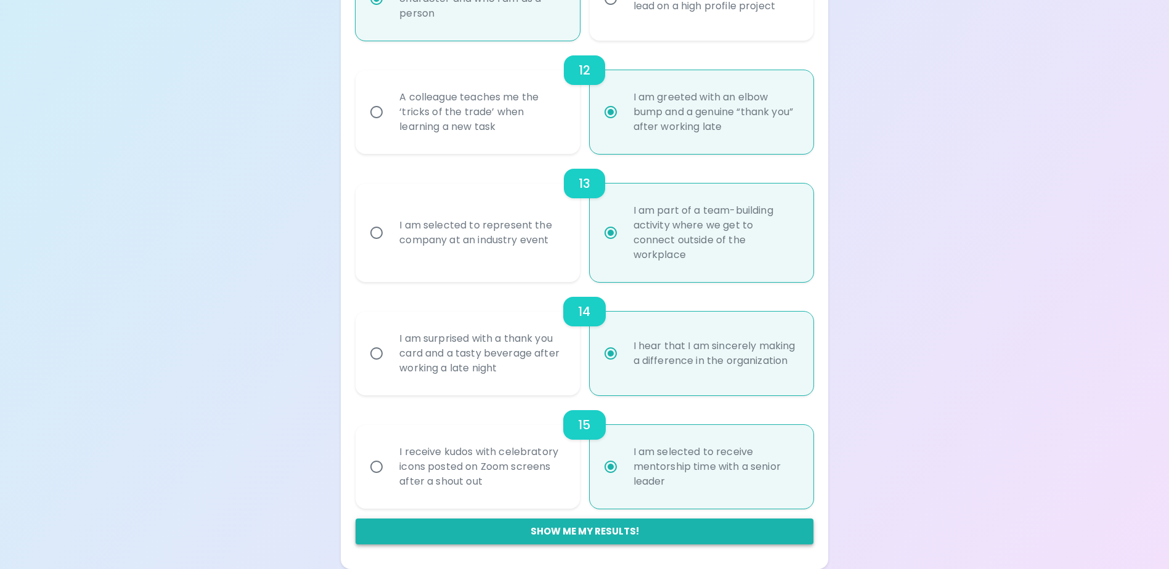
radio input "false"
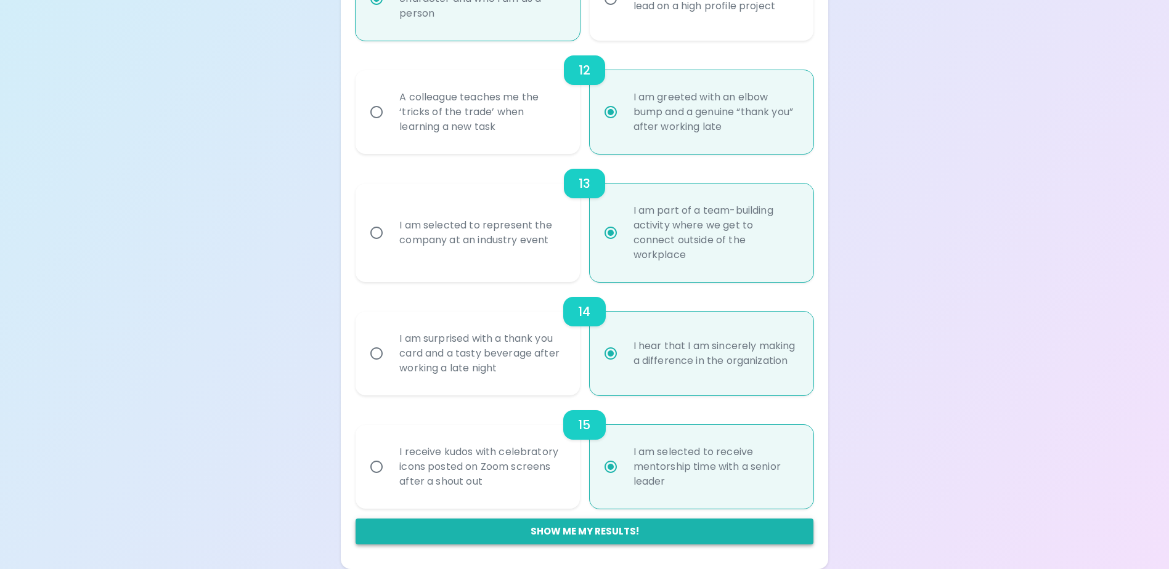
radio input "false"
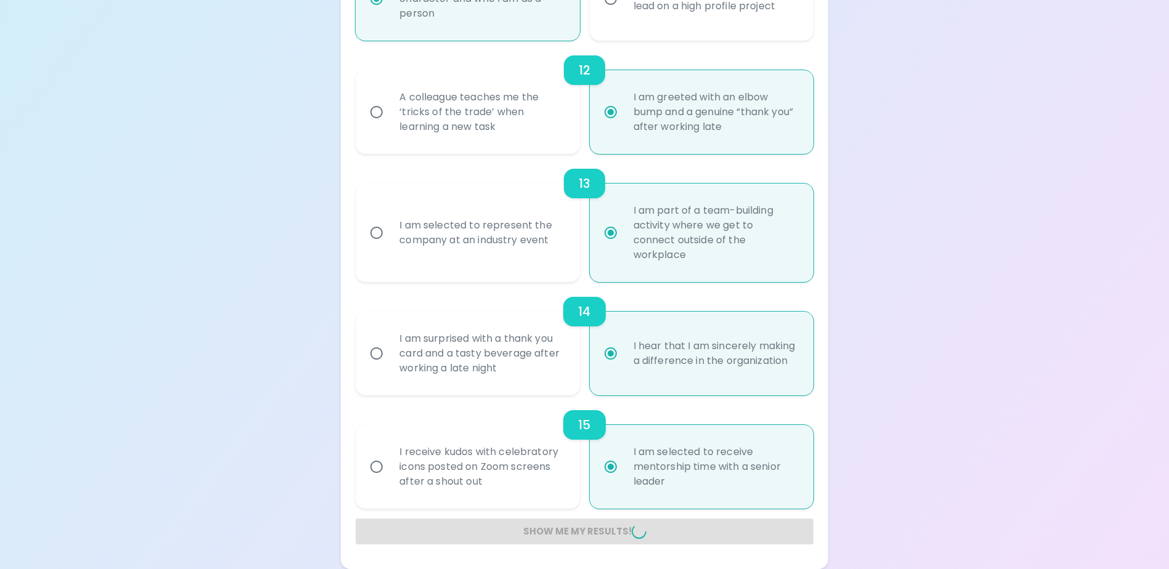
radio input "false"
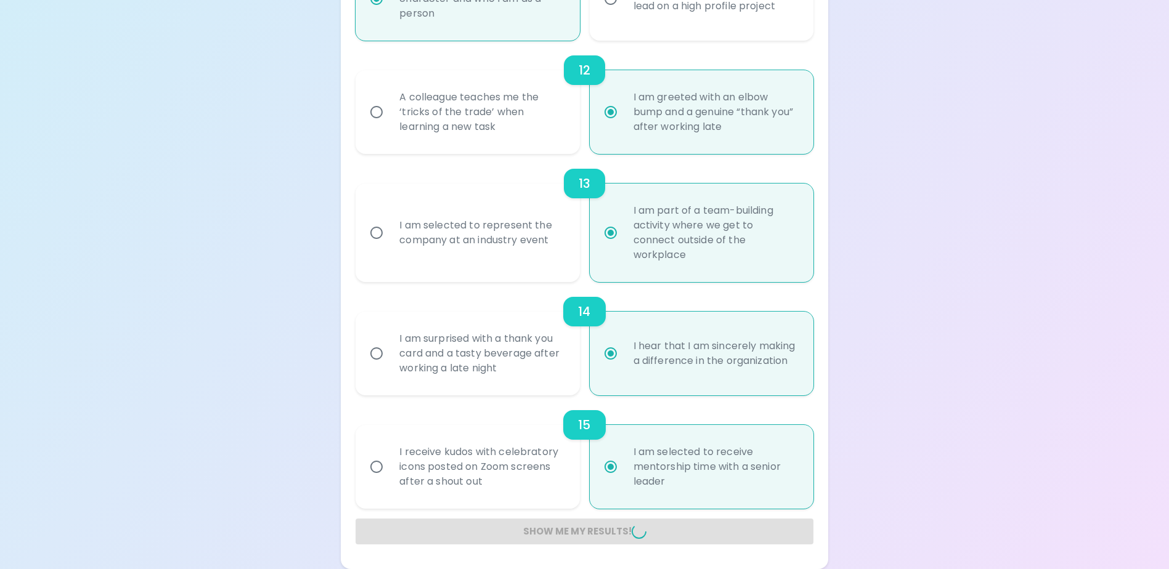
radio input "false"
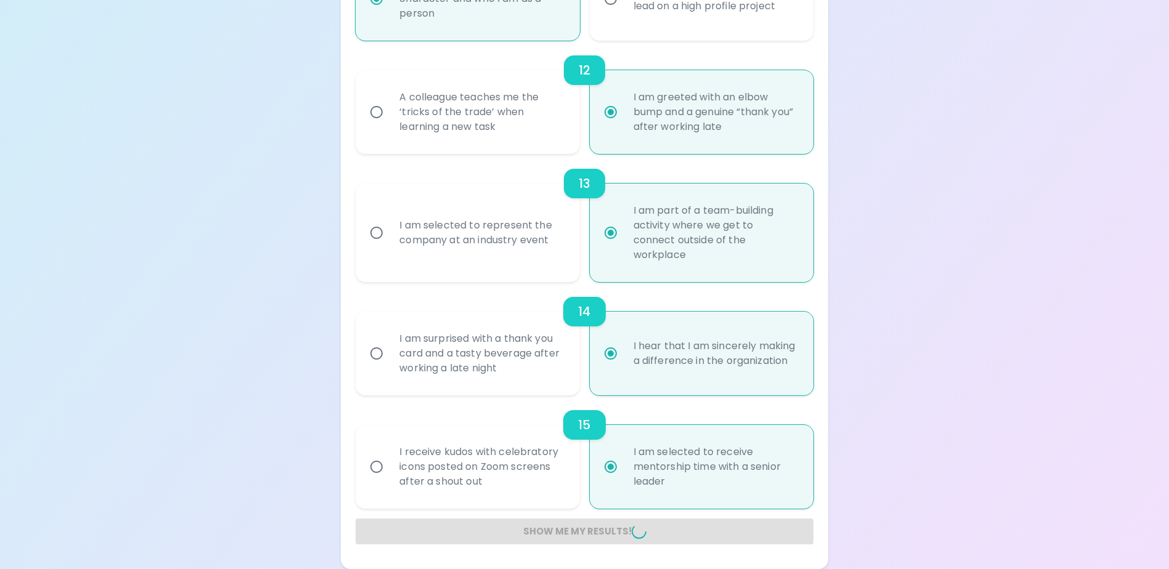
radio input "false"
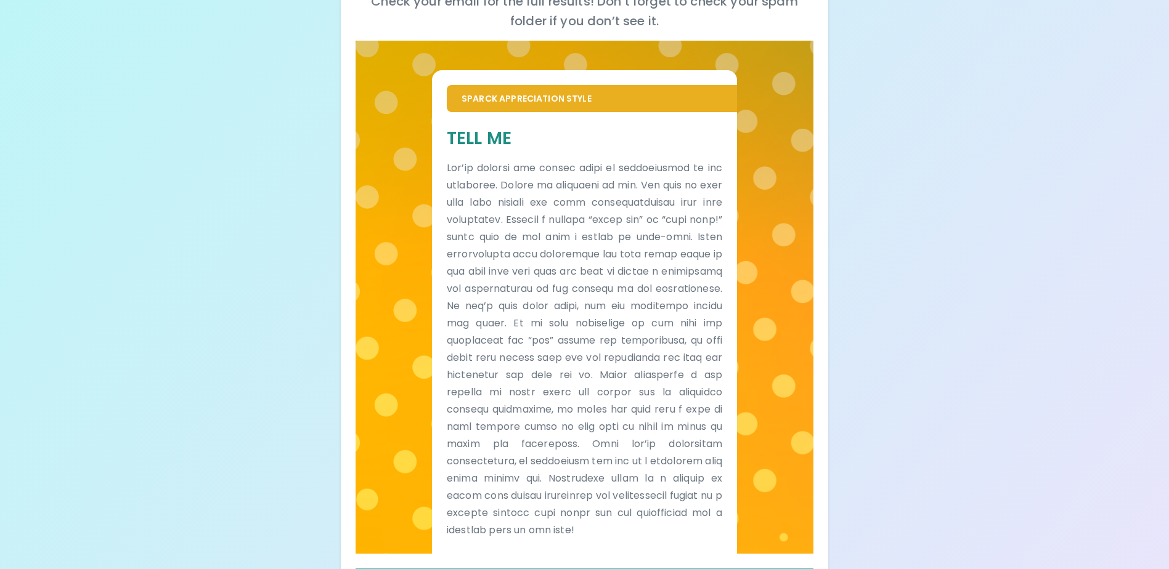
scroll to position [0, 0]
